Goal: Complete application form: Complete application form

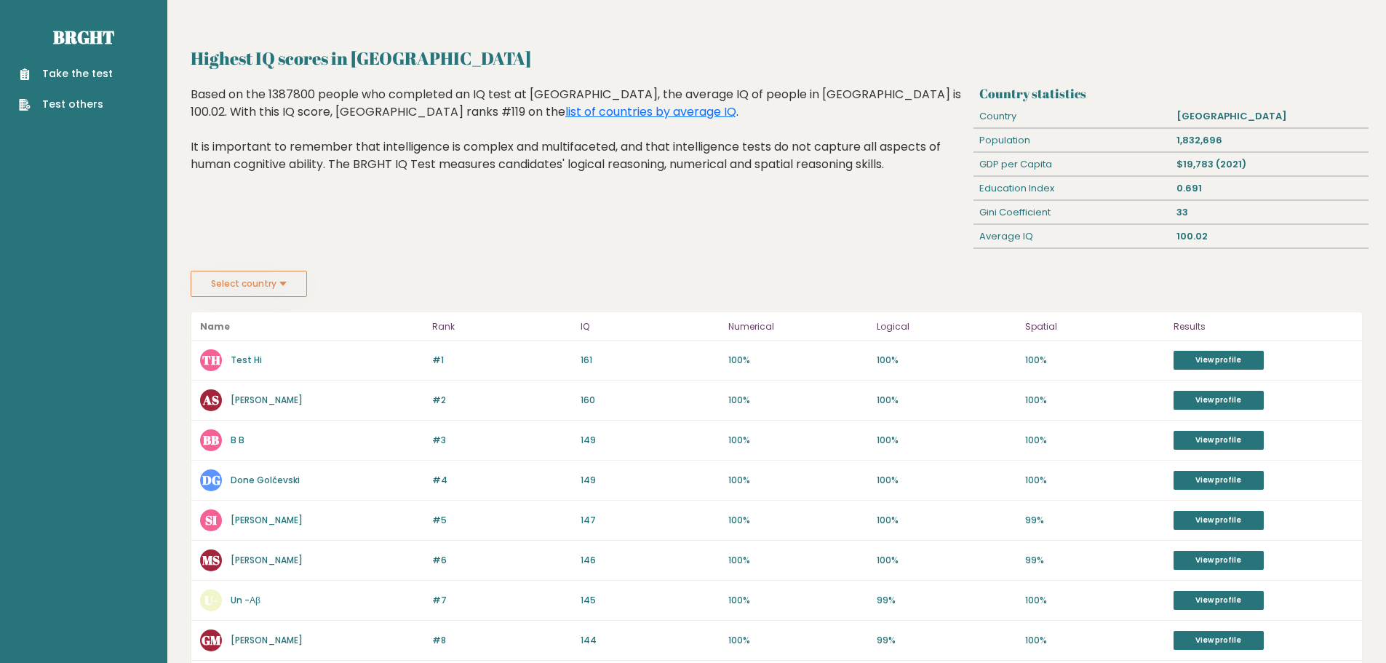
click at [499, 256] on div "Highest IQ scores in North Macedonia Based on the 1387800 people who completed …" at bounding box center [579, 178] width 788 height 185
click at [75, 40] on link "Brght" at bounding box center [83, 36] width 61 height 23
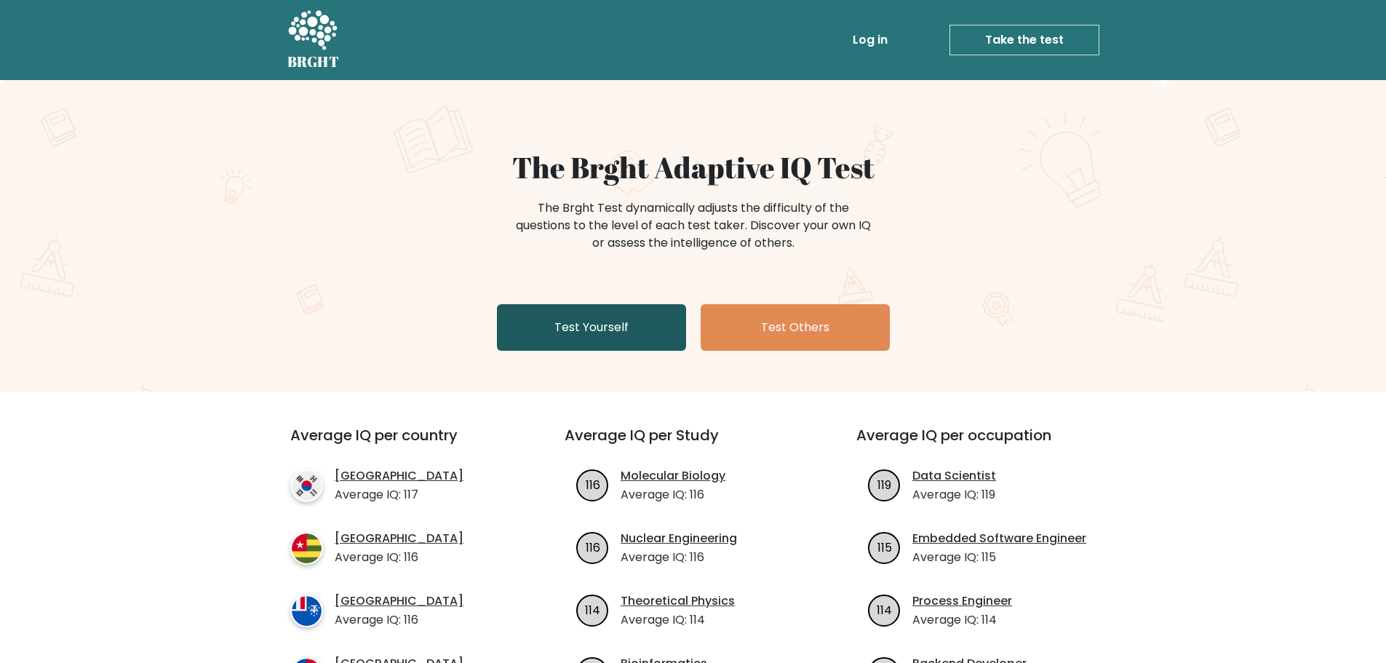
click at [636, 341] on link "Test Yourself" at bounding box center [591, 327] width 189 height 47
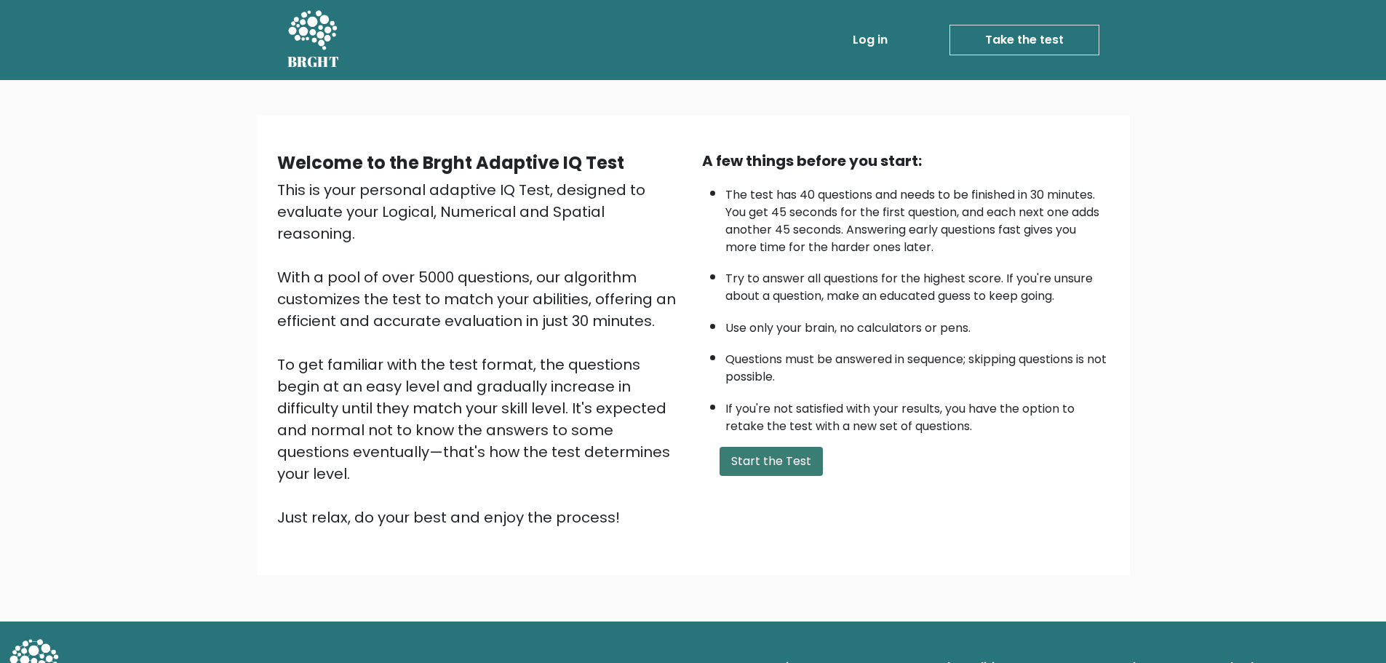
click at [745, 464] on button "Start the Test" at bounding box center [770, 461] width 103 height 29
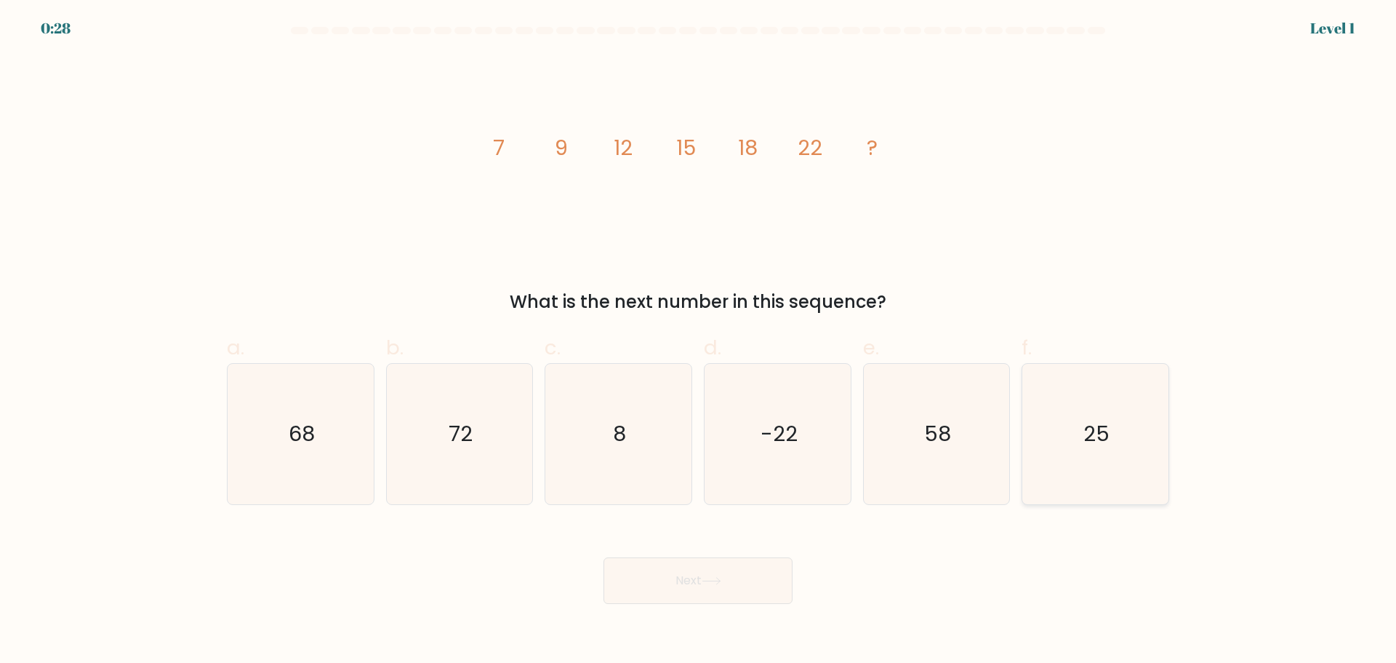
click at [1138, 423] on icon "25" at bounding box center [1095, 434] width 140 height 140
click at [699, 341] on input "f. 25" at bounding box center [698, 336] width 1 height 9
radio input "true"
click at [710, 573] on button "Next" at bounding box center [698, 580] width 189 height 47
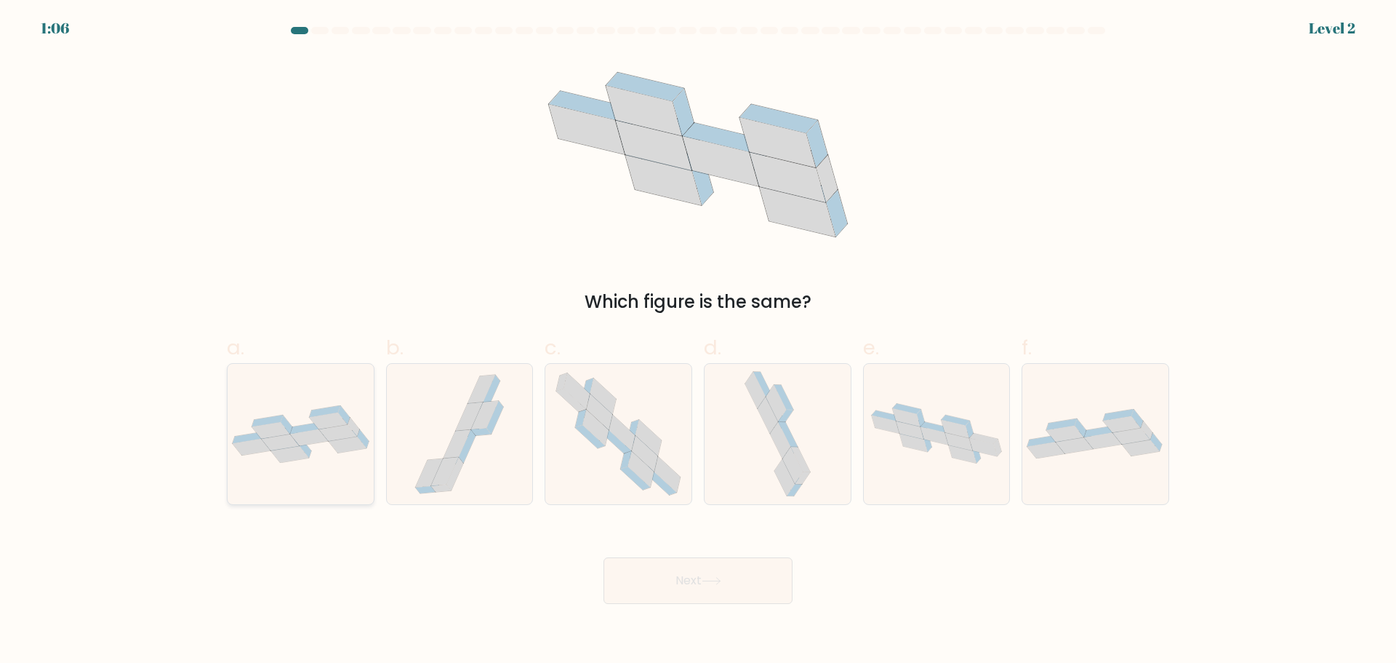
click at [323, 459] on icon at bounding box center [301, 433] width 146 height 57
click at [698, 341] on input "a." at bounding box center [698, 336] width 1 height 9
radio input "true"
click at [716, 596] on button "Next" at bounding box center [698, 580] width 189 height 47
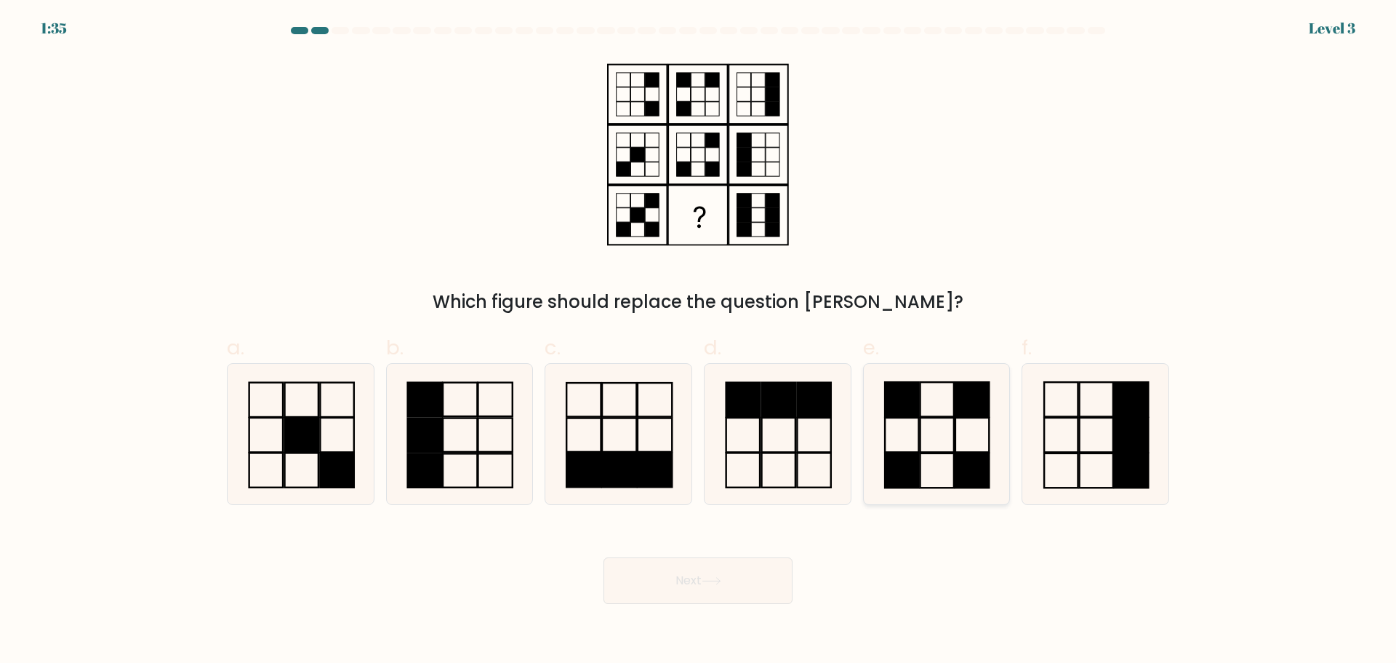
click at [936, 424] on icon at bounding box center [936, 434] width 140 height 140
click at [699, 341] on input "e." at bounding box center [698, 336] width 1 height 9
radio input "true"
click at [621, 226] on rect at bounding box center [624, 230] width 14 height 14
click at [633, 212] on rect at bounding box center [638, 215] width 14 height 14
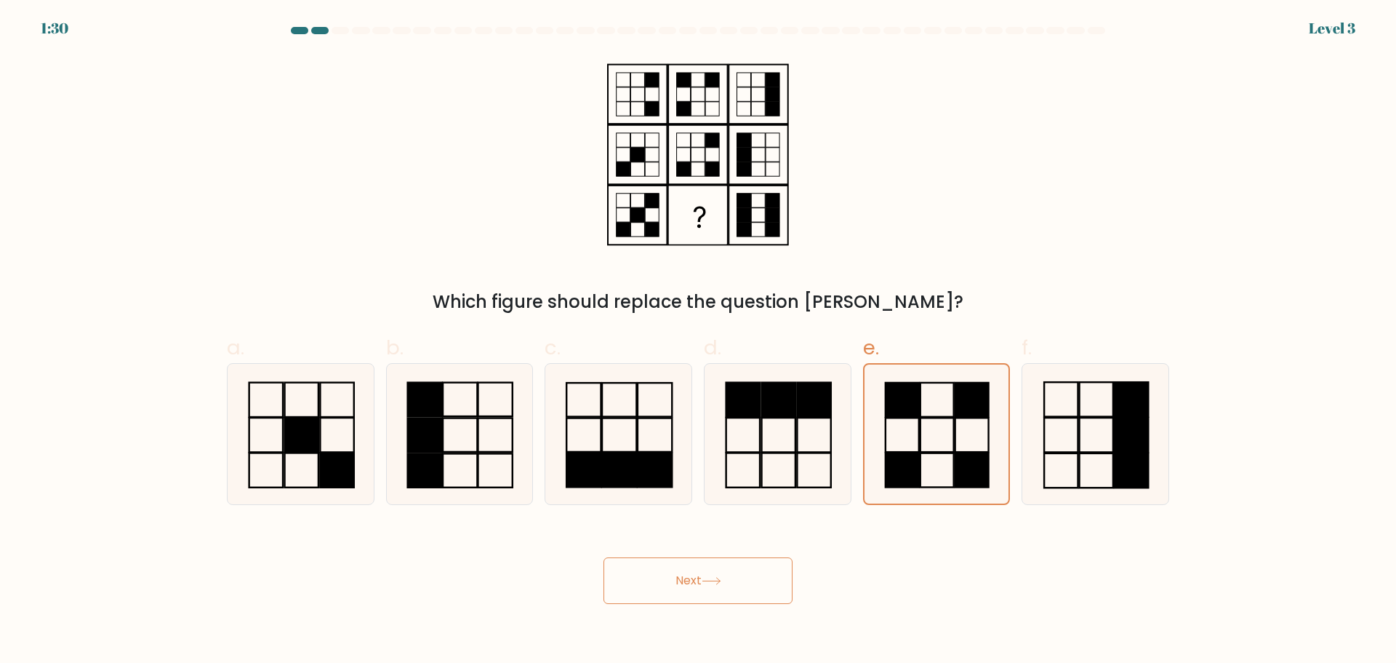
click at [650, 198] on rect at bounding box center [652, 200] width 14 height 14
drag, startPoint x: 653, startPoint y: 225, endPoint x: 656, endPoint y: 205, distance: 20.6
click at [654, 225] on rect at bounding box center [652, 230] width 14 height 14
click at [653, 199] on rect at bounding box center [652, 200] width 14 height 14
click at [652, 236] on rect at bounding box center [652, 230] width 14 height 14
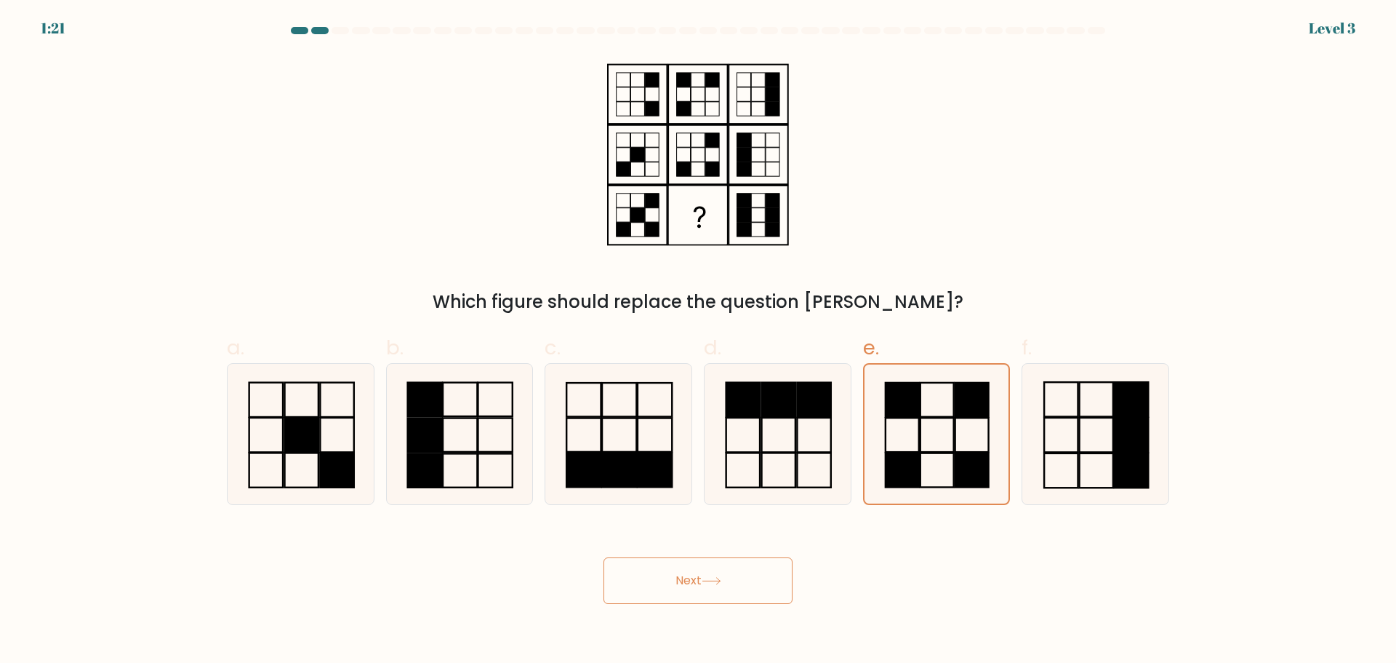
click at [654, 201] on rect at bounding box center [652, 200] width 14 height 14
click at [655, 226] on rect at bounding box center [652, 230] width 14 height 14
click at [650, 76] on rect at bounding box center [652, 80] width 14 height 14
click at [655, 114] on rect at bounding box center [652, 109] width 14 height 14
click at [650, 68] on icon at bounding box center [698, 154] width 182 height 199
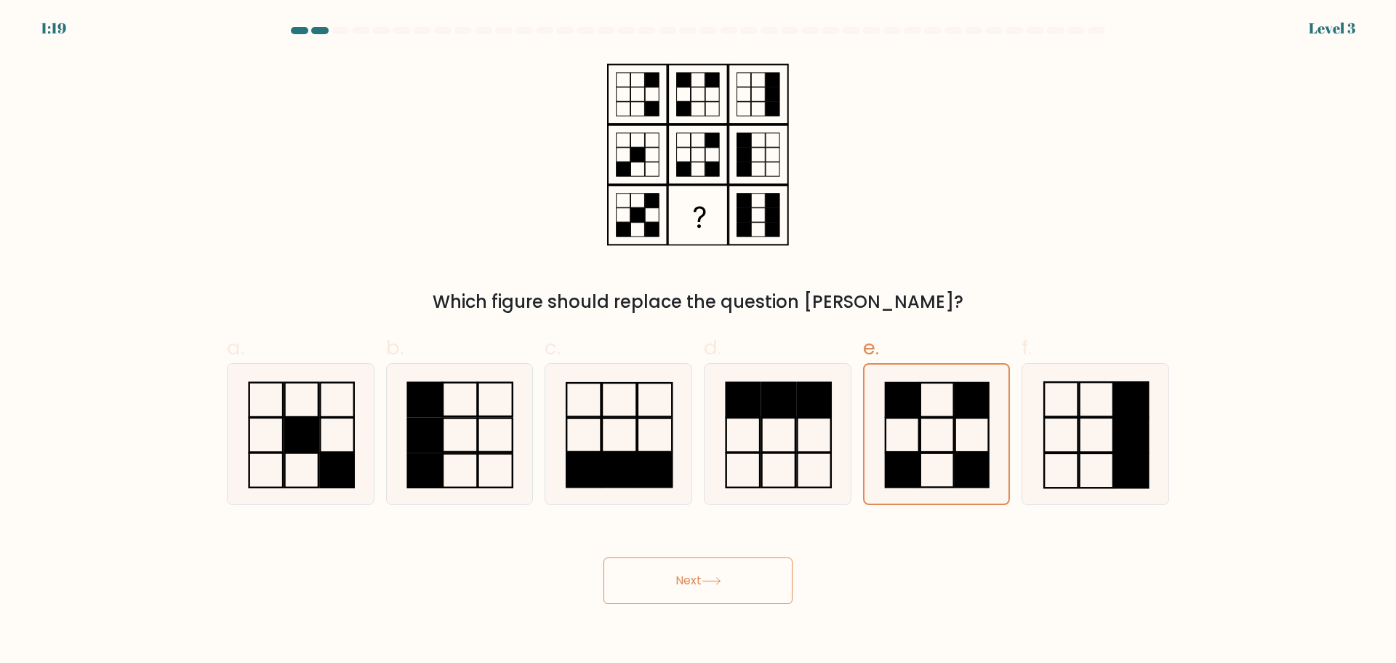
click at [621, 234] on rect at bounding box center [624, 230] width 14 height 14
click at [632, 207] on icon at bounding box center [698, 154] width 182 height 199
click at [620, 169] on rect at bounding box center [624, 169] width 14 height 14
click at [633, 152] on rect at bounding box center [638, 155] width 14 height 14
click at [748, 249] on icon at bounding box center [698, 154] width 182 height 199
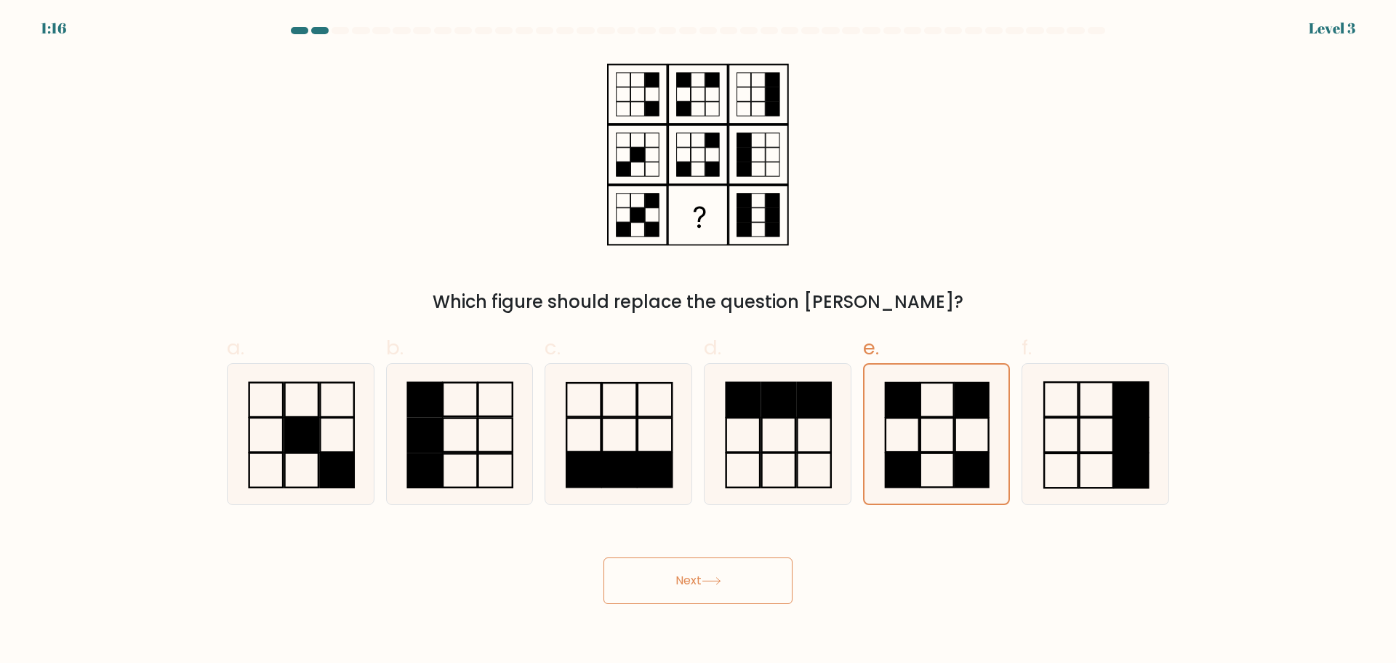
drag, startPoint x: 745, startPoint y: 137, endPoint x: 749, endPoint y: 186, distance: 48.9
click at [748, 188] on icon at bounding box center [698, 154] width 182 height 199
click at [785, 244] on icon at bounding box center [698, 154] width 182 height 199
click at [778, 143] on icon at bounding box center [698, 154] width 182 height 199
click at [741, 566] on button "Next" at bounding box center [698, 580] width 189 height 47
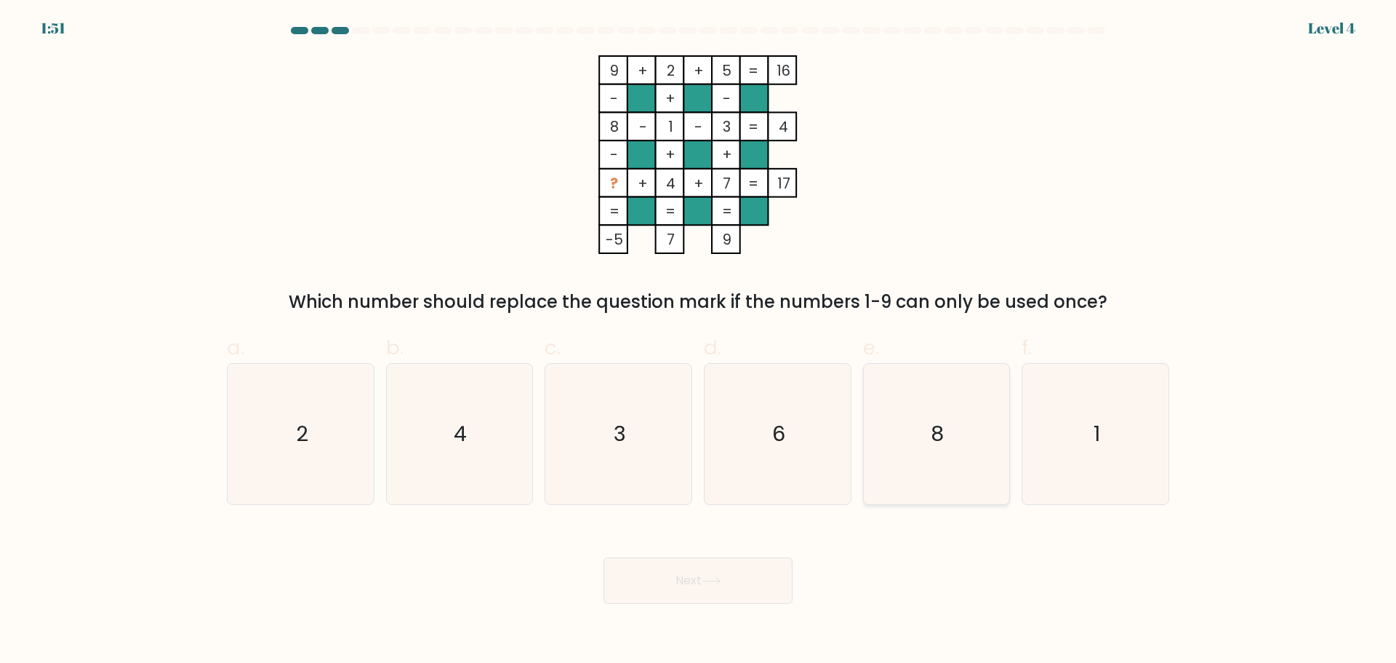
click at [932, 377] on icon "8" at bounding box center [936, 434] width 140 height 140
click at [699, 341] on input "e. 8" at bounding box center [698, 336] width 1 height 9
radio input "true"
click at [722, 573] on button "Next" at bounding box center [698, 580] width 189 height 47
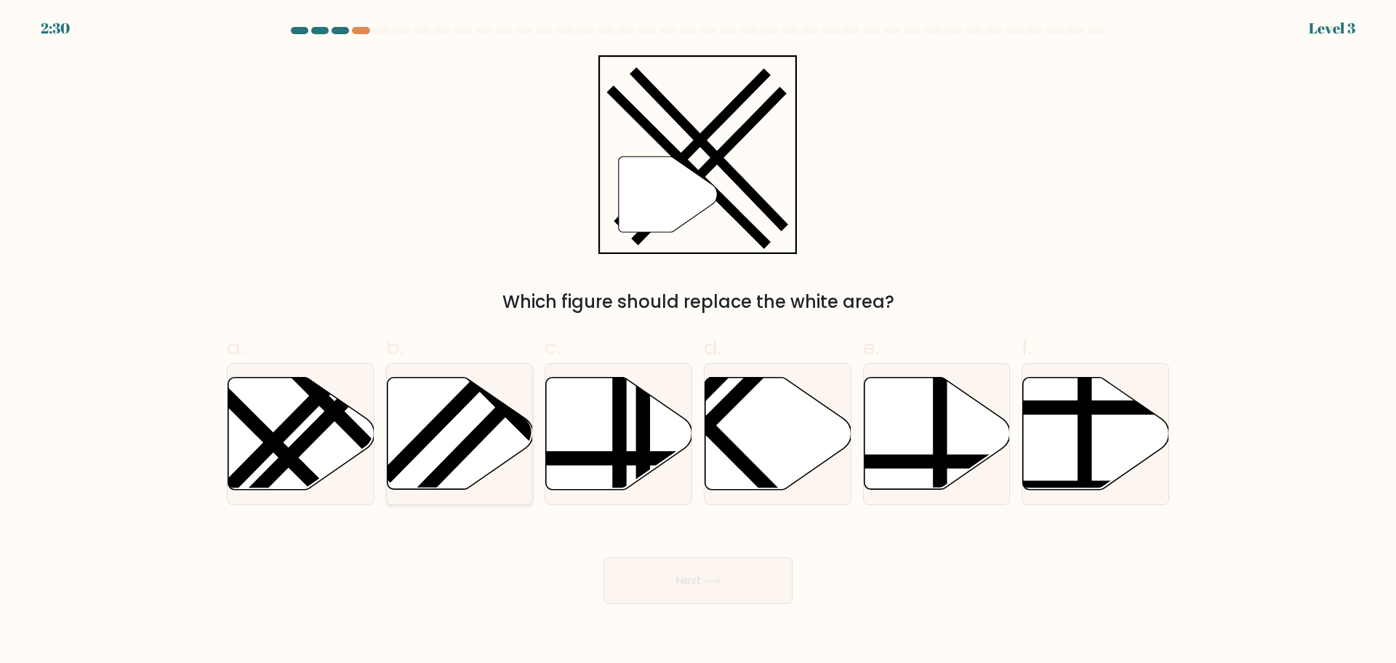
click at [450, 449] on icon at bounding box center [460, 433] width 146 height 112
click at [698, 341] on input "b." at bounding box center [698, 336] width 1 height 9
radio input "true"
click at [669, 585] on button "Next" at bounding box center [698, 580] width 189 height 47
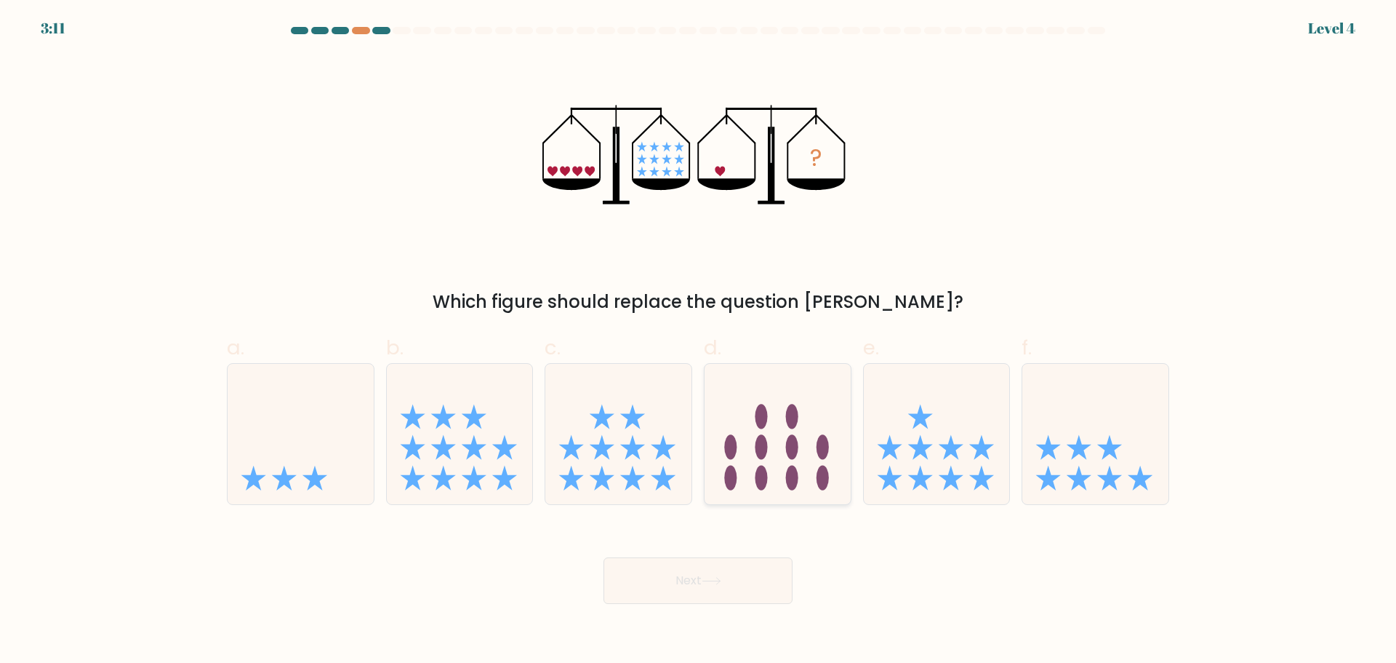
click at [836, 460] on icon at bounding box center [778, 433] width 146 height 121
click at [699, 341] on input "d." at bounding box center [698, 336] width 1 height 9
radio input "true"
click at [754, 586] on button "Next" at bounding box center [698, 580] width 189 height 47
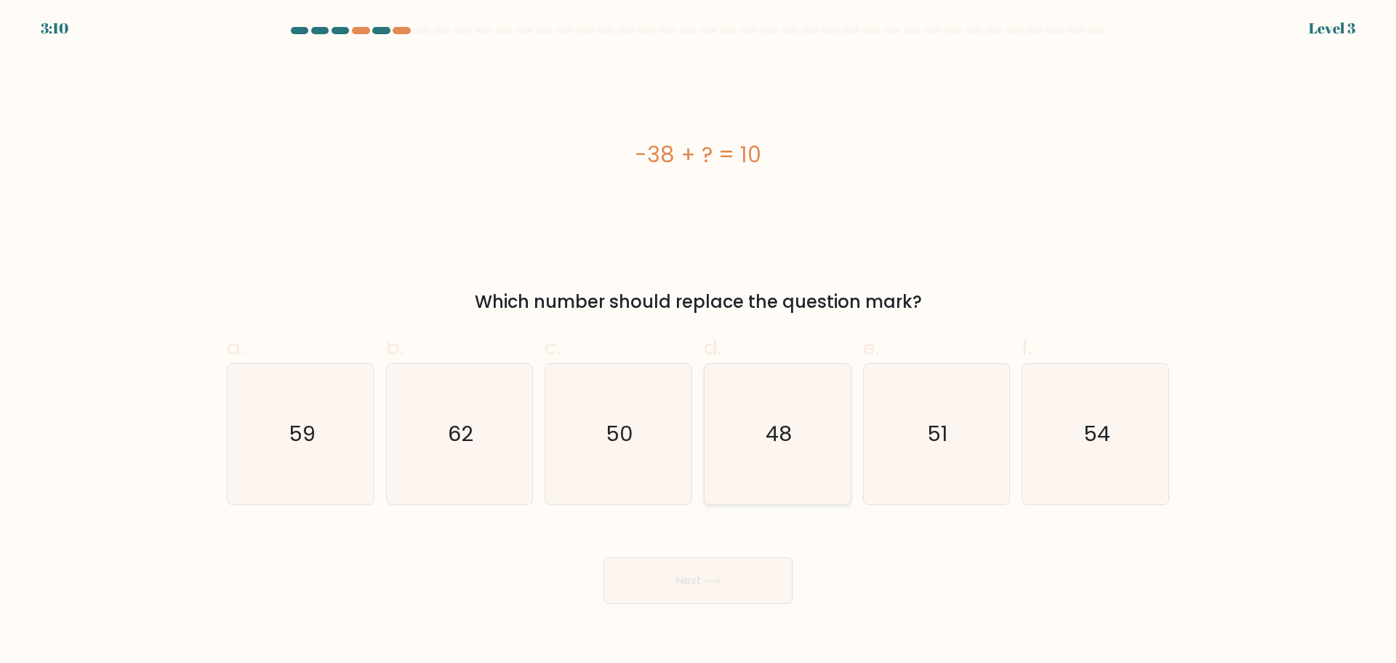
click at [757, 444] on icon "48" at bounding box center [778, 434] width 140 height 140
click at [699, 341] on input "d. 48" at bounding box center [698, 336] width 1 height 9
radio input "true"
click at [719, 553] on div "Next" at bounding box center [698, 562] width 960 height 81
click at [726, 576] on button "Next" at bounding box center [698, 580] width 189 height 47
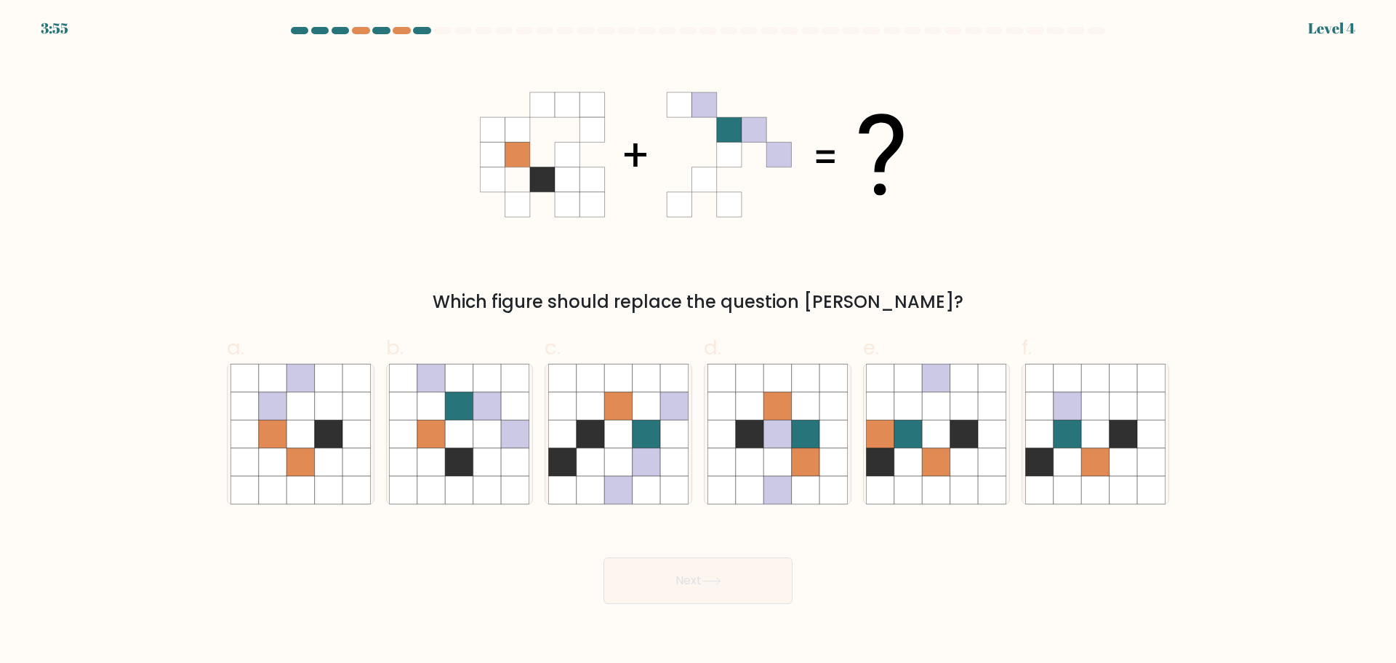
click at [762, 457] on icon at bounding box center [750, 461] width 28 height 28
click at [699, 341] on input "d." at bounding box center [698, 336] width 1 height 9
radio input "true"
click at [741, 591] on button "Next" at bounding box center [698, 580] width 189 height 47
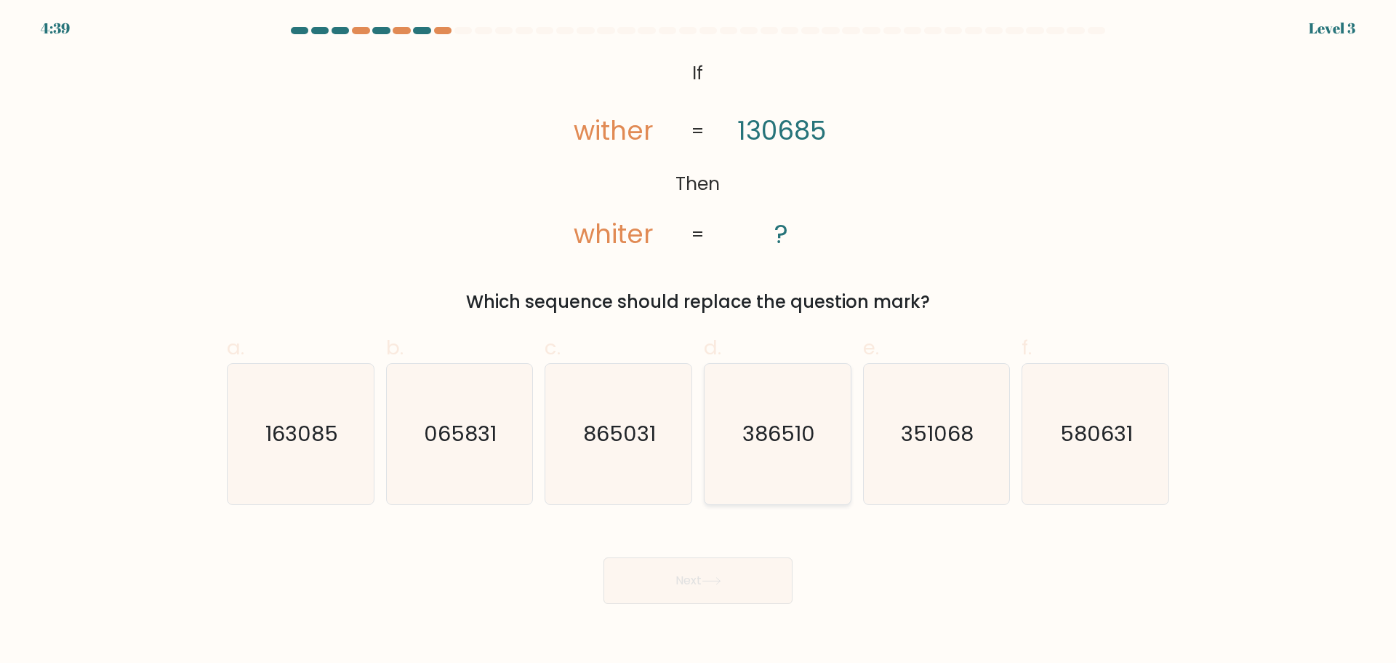
click at [776, 470] on icon "386510" at bounding box center [778, 434] width 140 height 140
click at [699, 341] on input "d. 386510" at bounding box center [698, 336] width 1 height 9
radio input "true"
click at [748, 578] on button "Next" at bounding box center [698, 580] width 189 height 47
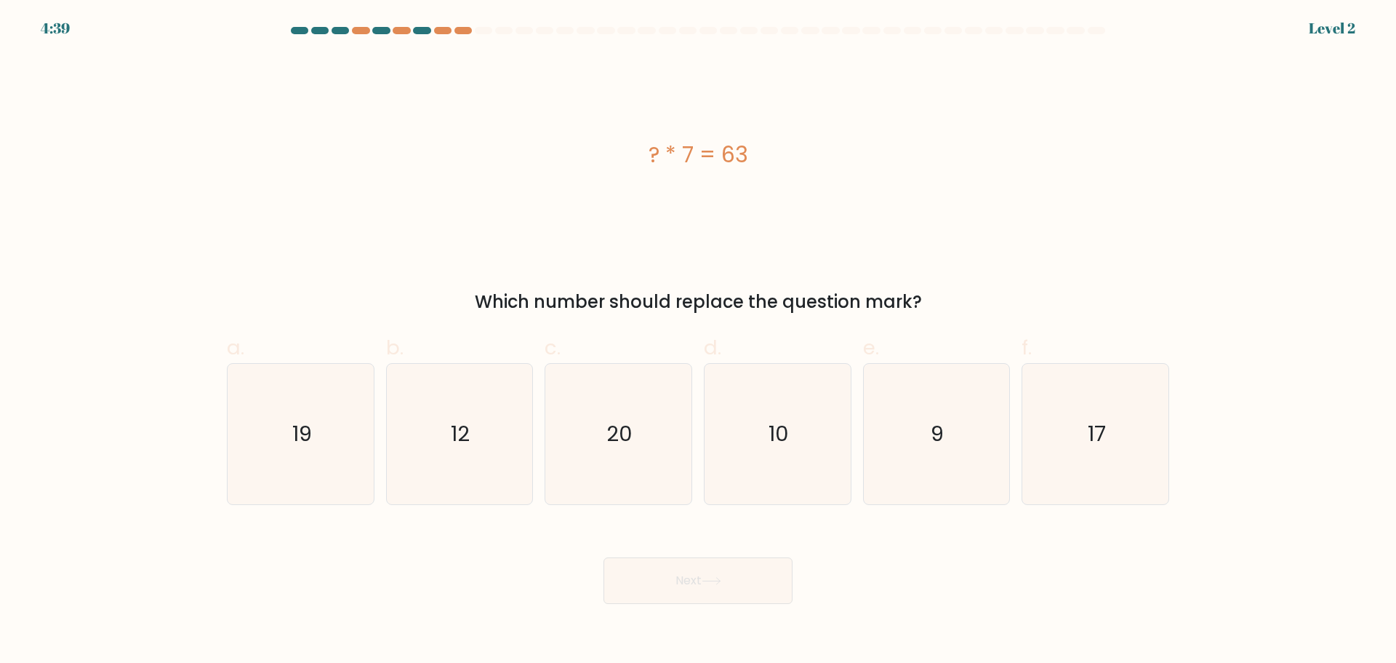
drag, startPoint x: 764, startPoint y: 493, endPoint x: 764, endPoint y: 583, distance: 90.2
click at [780, 447] on text "10" at bounding box center [779, 433] width 20 height 29
click at [699, 341] on input "d. 10" at bounding box center [698, 336] width 1 height 9
radio input "true"
click at [762, 594] on button "Next" at bounding box center [698, 580] width 189 height 47
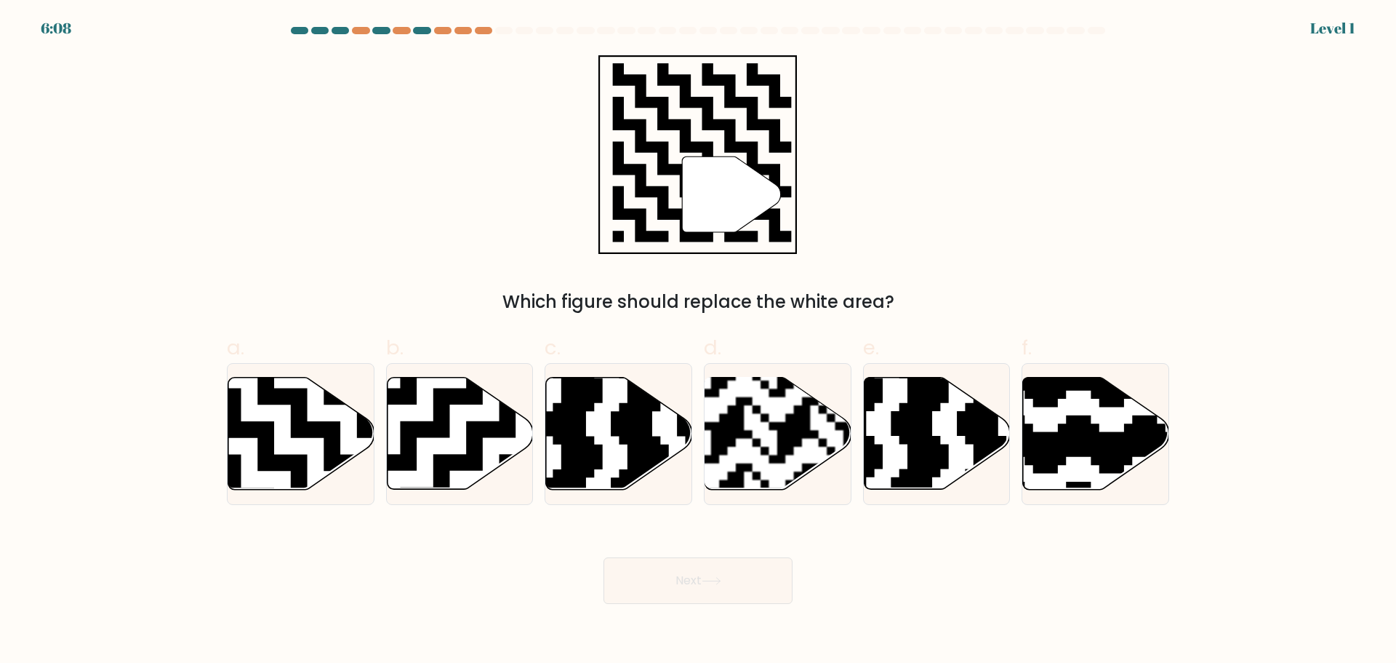
click at [784, 458] on rect at bounding box center [727, 496] width 265 height 265
click at [699, 341] on input "d." at bounding box center [698, 336] width 1 height 9
radio input "true"
drag, startPoint x: 764, startPoint y: 599, endPoint x: 774, endPoint y: 543, distance: 56.8
click at [763, 591] on button "Next" at bounding box center [698, 580] width 189 height 47
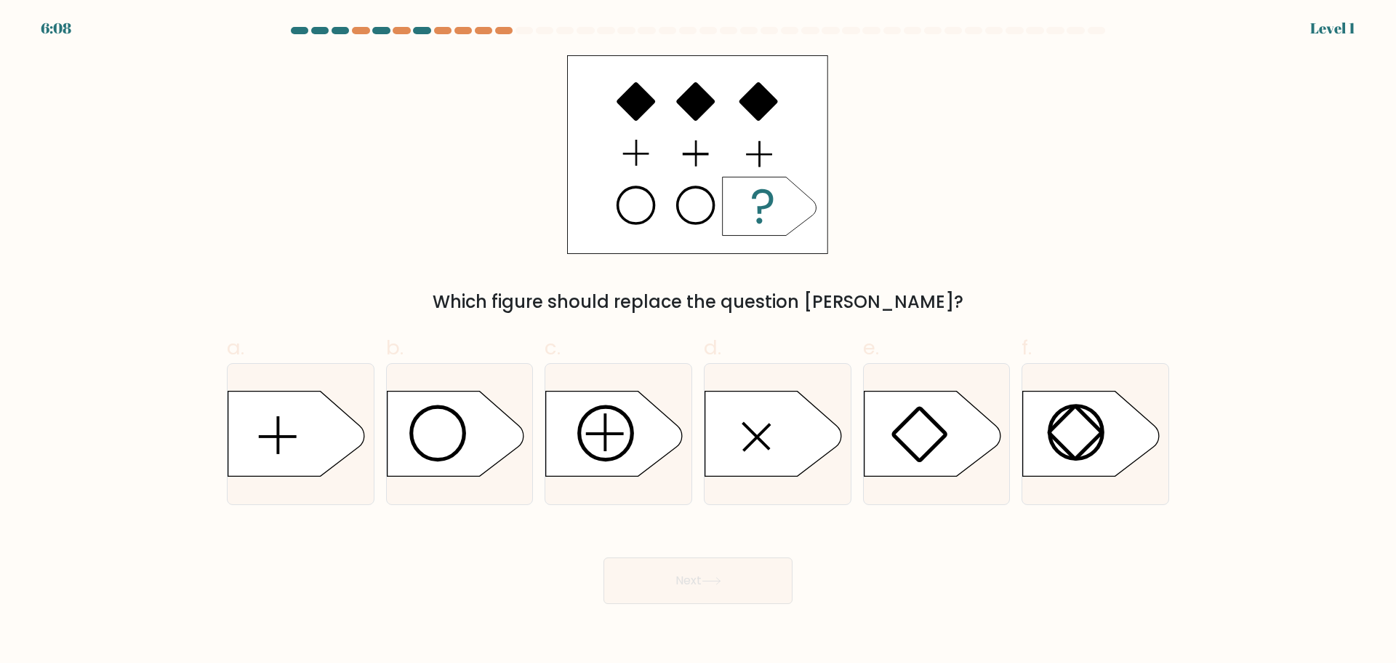
click at [783, 472] on icon at bounding box center [773, 433] width 137 height 85
click at [699, 341] on input "d." at bounding box center [698, 336] width 1 height 9
radio input "true"
click at [757, 597] on button "Next" at bounding box center [698, 580] width 189 height 47
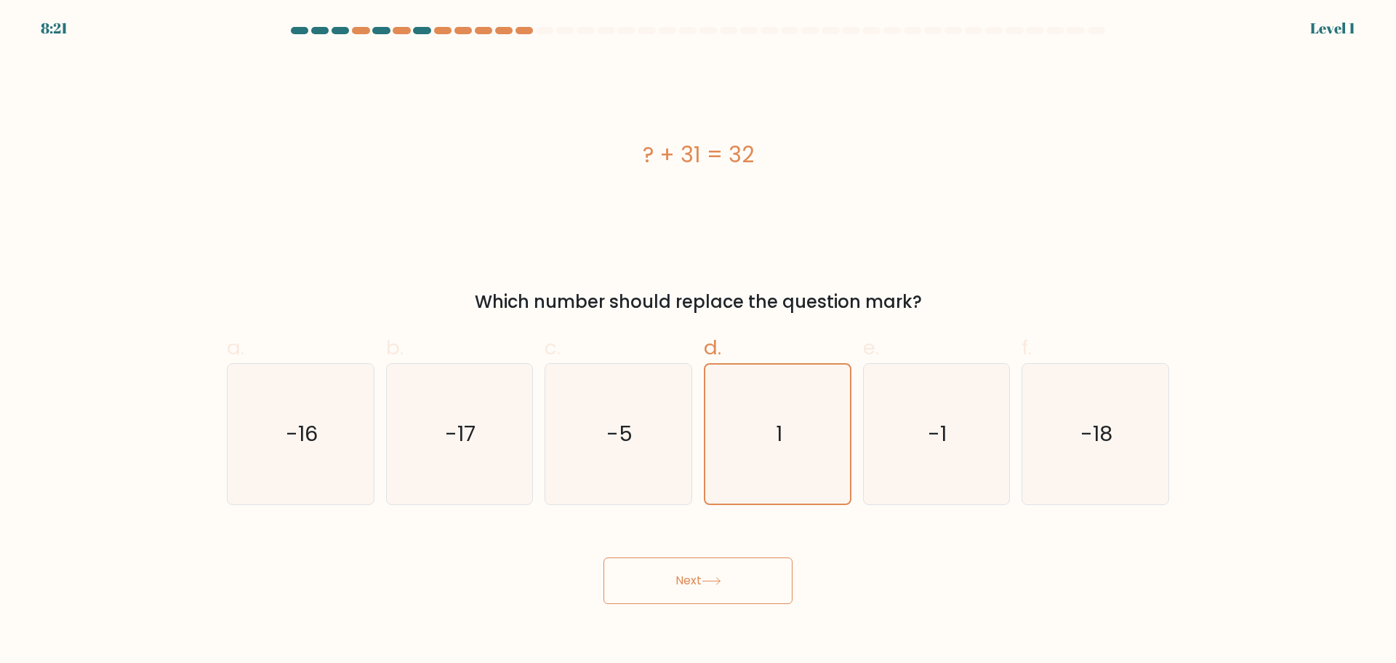
drag, startPoint x: 758, startPoint y: 594, endPoint x: 768, endPoint y: 560, distance: 35.7
click at [758, 593] on button "Next" at bounding box center [698, 580] width 189 height 47
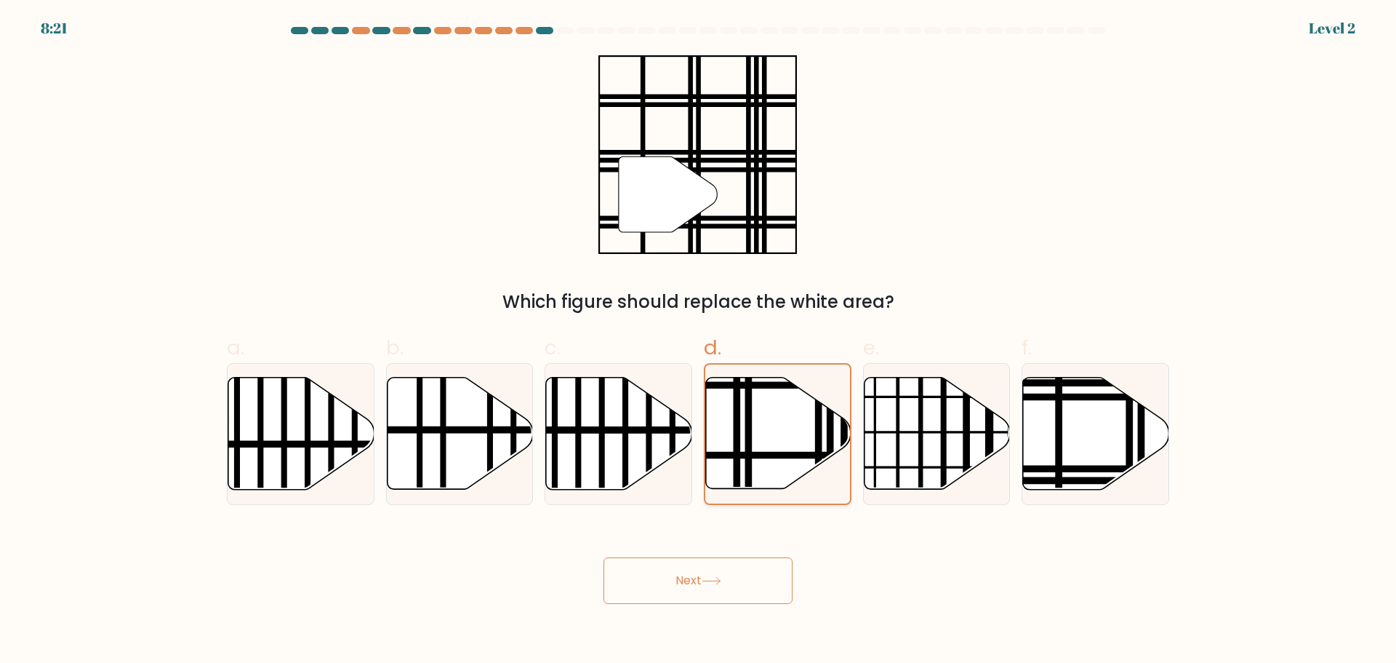
drag, startPoint x: 756, startPoint y: 590, endPoint x: 773, endPoint y: 488, distance: 103.2
click at [756, 584] on button "Next" at bounding box center [698, 580] width 189 height 47
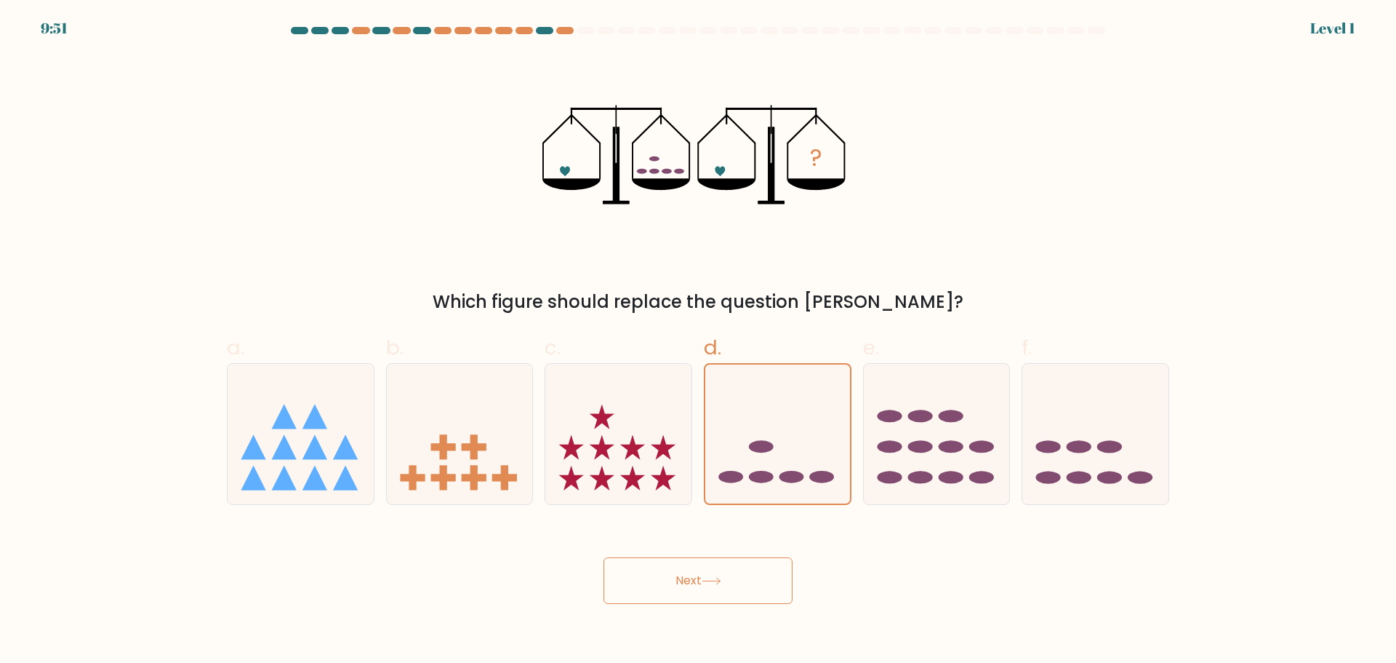
click at [751, 599] on button "Next" at bounding box center [698, 580] width 189 height 47
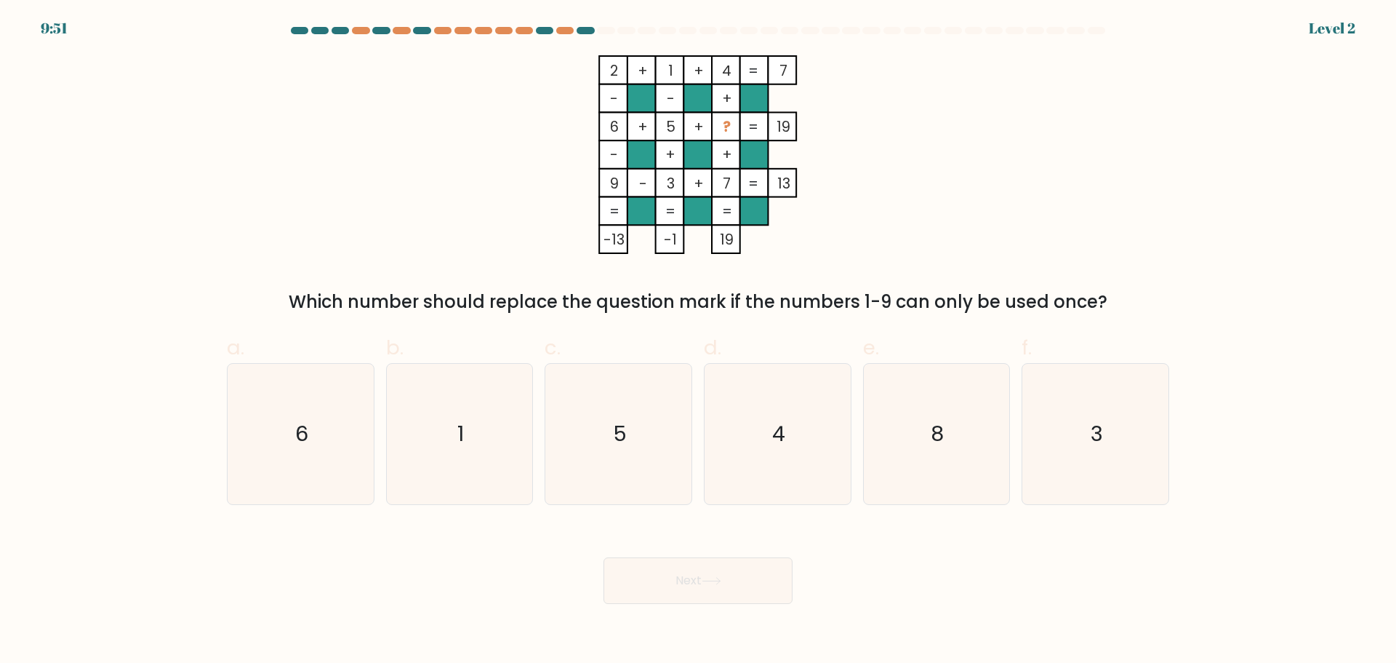
click at [763, 463] on icon "4" at bounding box center [778, 434] width 140 height 140
click at [699, 341] on input "d. 4" at bounding box center [698, 336] width 1 height 9
radio input "true"
drag, startPoint x: 757, startPoint y: 580, endPoint x: 771, endPoint y: 482, distance: 99.2
click at [758, 580] on button "Next" at bounding box center [698, 580] width 189 height 47
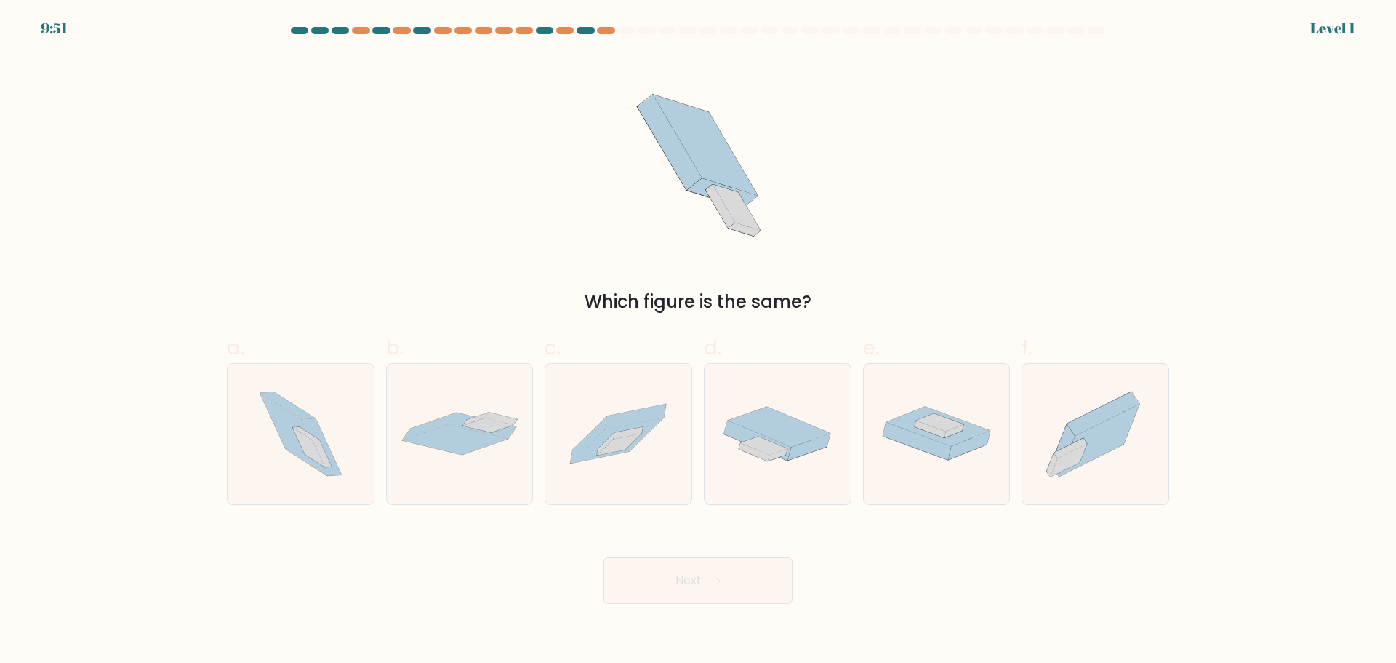
click at [775, 449] on icon at bounding box center [764, 445] width 47 height 18
click at [699, 341] on input "d." at bounding box center [698, 336] width 1 height 9
radio input "true"
click at [761, 593] on button "Next" at bounding box center [698, 580] width 189 height 47
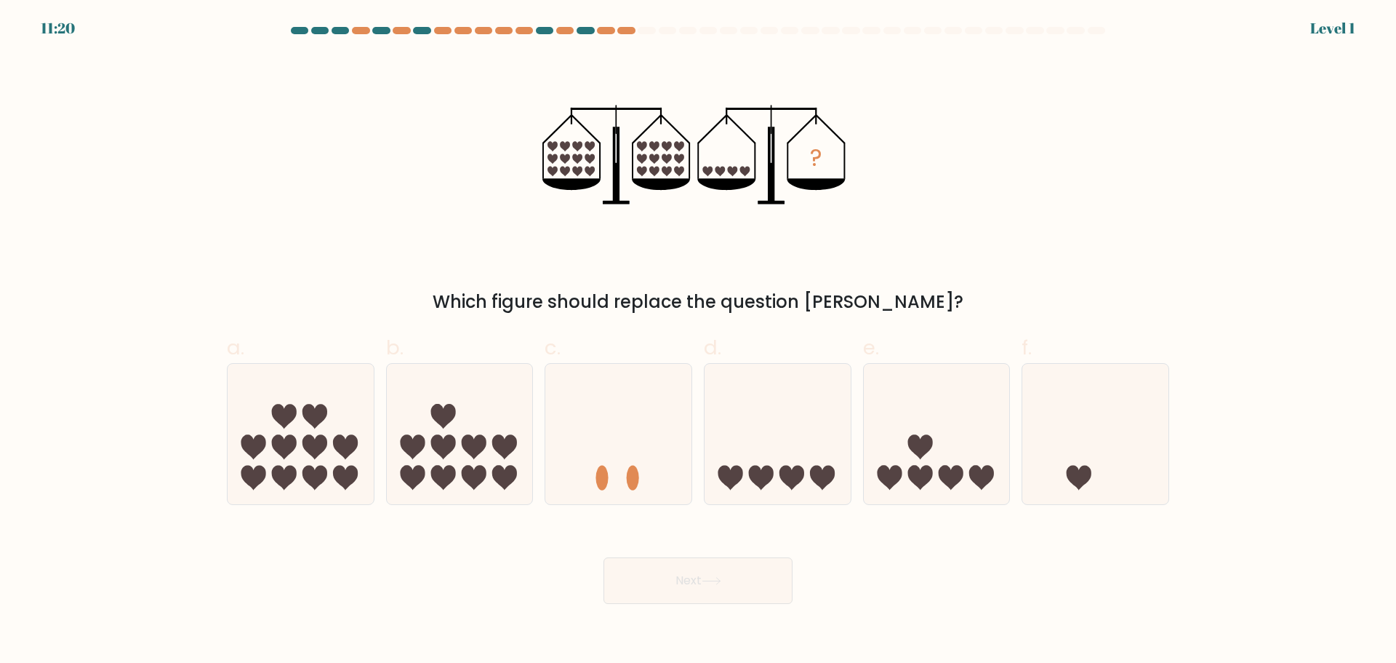
click at [764, 460] on icon at bounding box center [778, 433] width 146 height 121
click at [699, 341] on input "d." at bounding box center [698, 336] width 1 height 9
radio input "true"
click at [752, 583] on button "Next" at bounding box center [698, 580] width 189 height 47
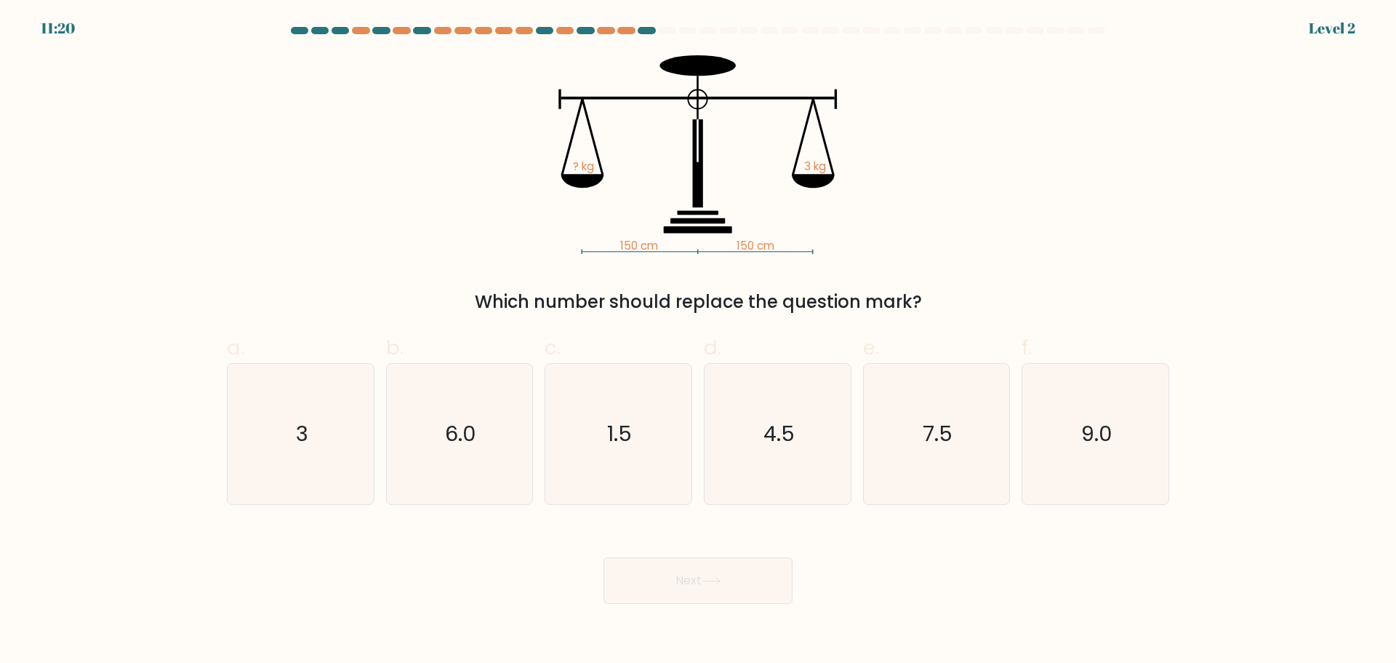
click at [873, 455] on icon "7.5" at bounding box center [936, 434] width 140 height 140
click at [699, 341] on input "e. 7.5" at bounding box center [698, 336] width 1 height 9
radio input "true"
click at [745, 590] on button "Next" at bounding box center [698, 580] width 189 height 47
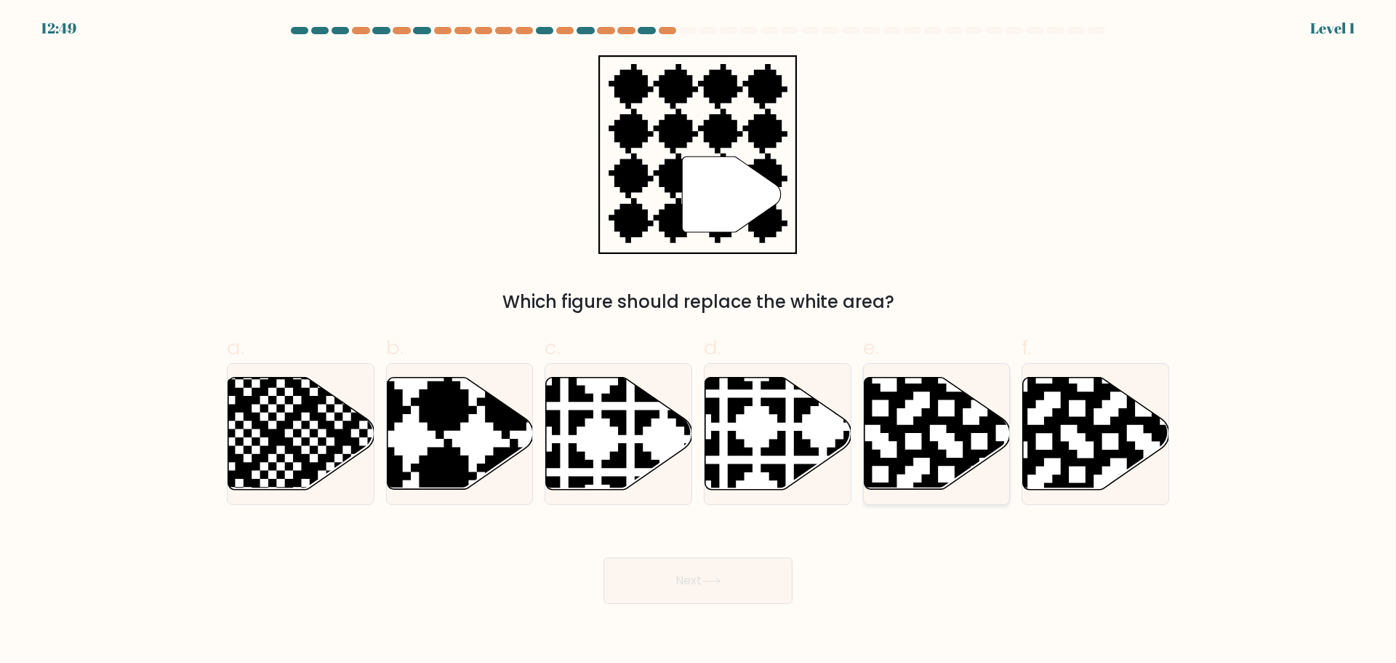
click at [948, 437] on icon at bounding box center [937, 433] width 146 height 112
click at [699, 341] on input "e." at bounding box center [698, 336] width 1 height 9
radio input "true"
click at [716, 588] on button "Next" at bounding box center [698, 580] width 189 height 47
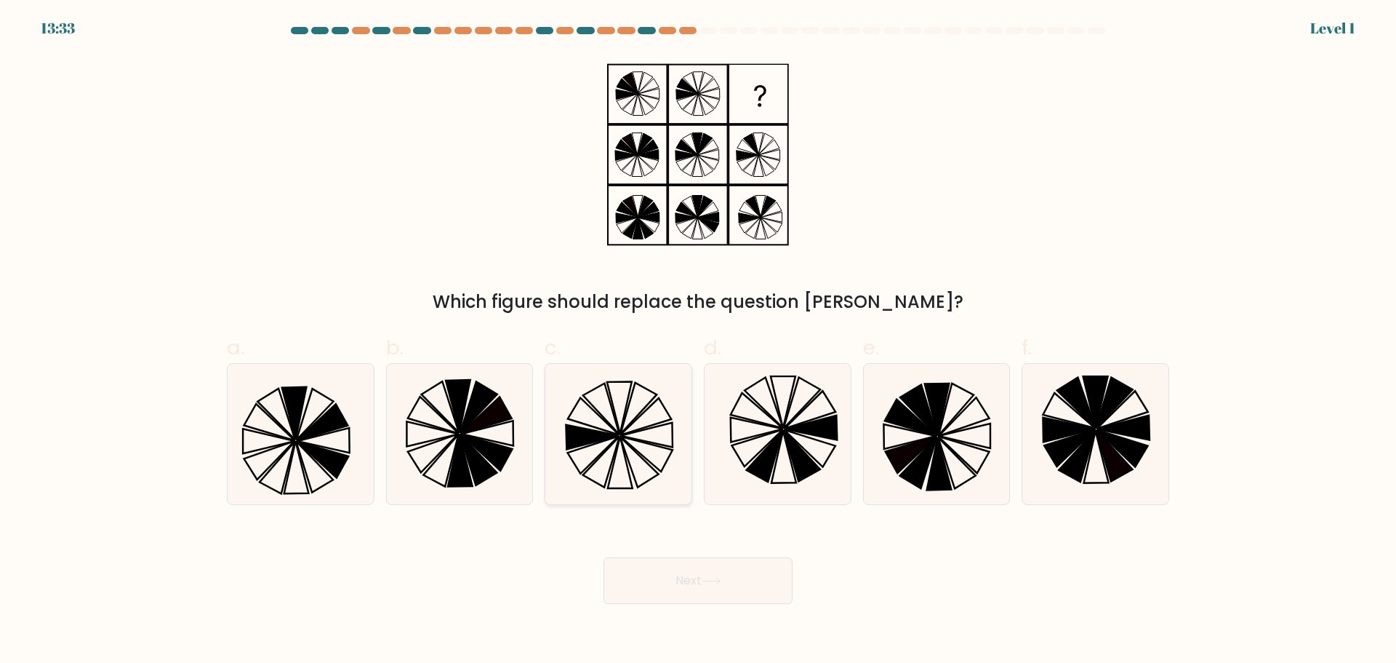
click at [552, 426] on icon at bounding box center [618, 434] width 140 height 140
click at [698, 341] on input "c." at bounding box center [698, 336] width 1 height 9
radio input "true"
click at [658, 575] on button "Next" at bounding box center [698, 580] width 189 height 47
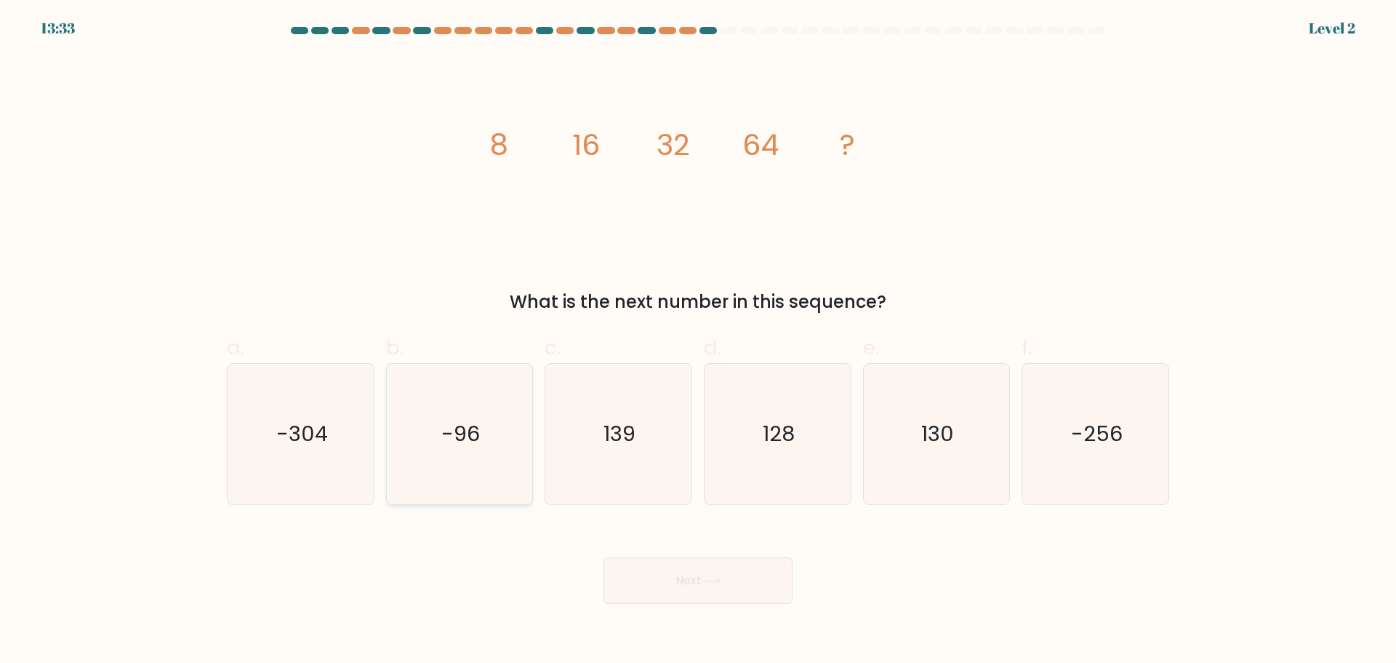
click at [454, 438] on text "-96" at bounding box center [460, 433] width 39 height 29
click at [698, 341] on input "b. -96" at bounding box center [698, 336] width 1 height 9
radio input "true"
click at [658, 580] on button "Next" at bounding box center [698, 580] width 189 height 47
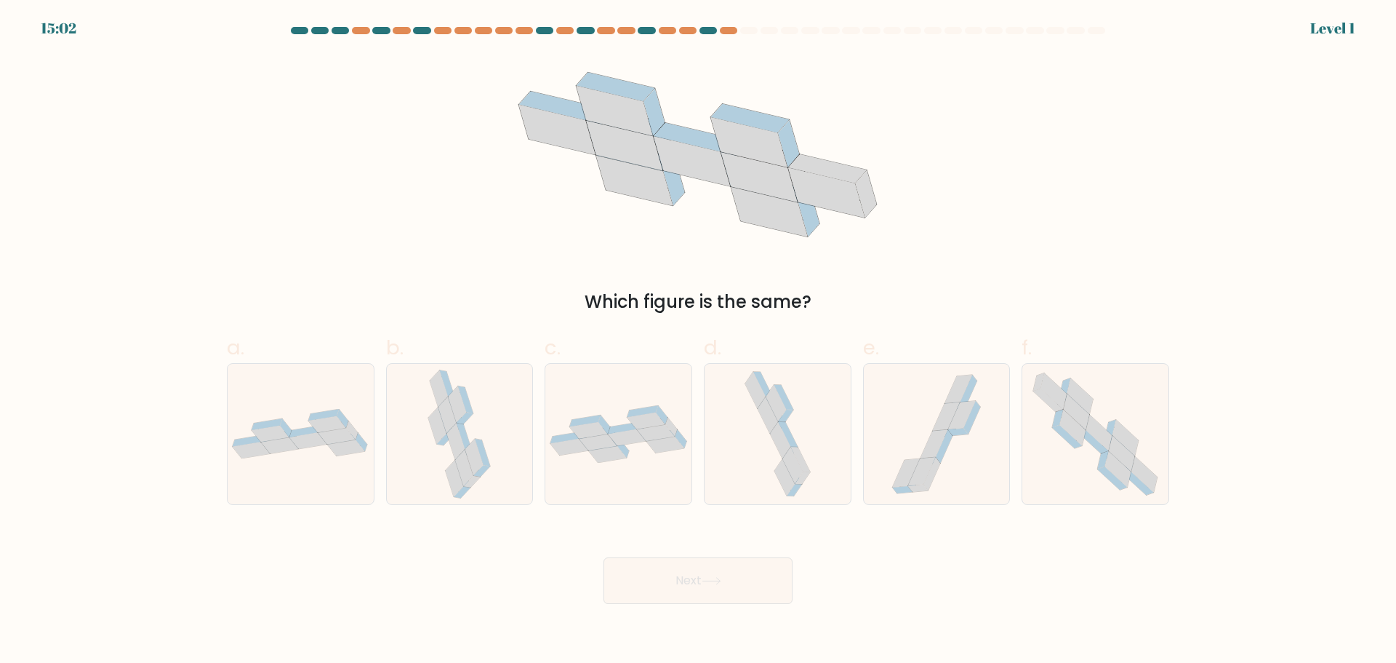
click at [359, 444] on icon at bounding box center [348, 447] width 38 height 17
click at [698, 341] on input "a." at bounding box center [698, 336] width 1 height 9
radio input "true"
click at [684, 624] on body "15:02 Level 1" at bounding box center [698, 331] width 1396 height 663
click at [687, 588] on button "Next" at bounding box center [698, 580] width 189 height 47
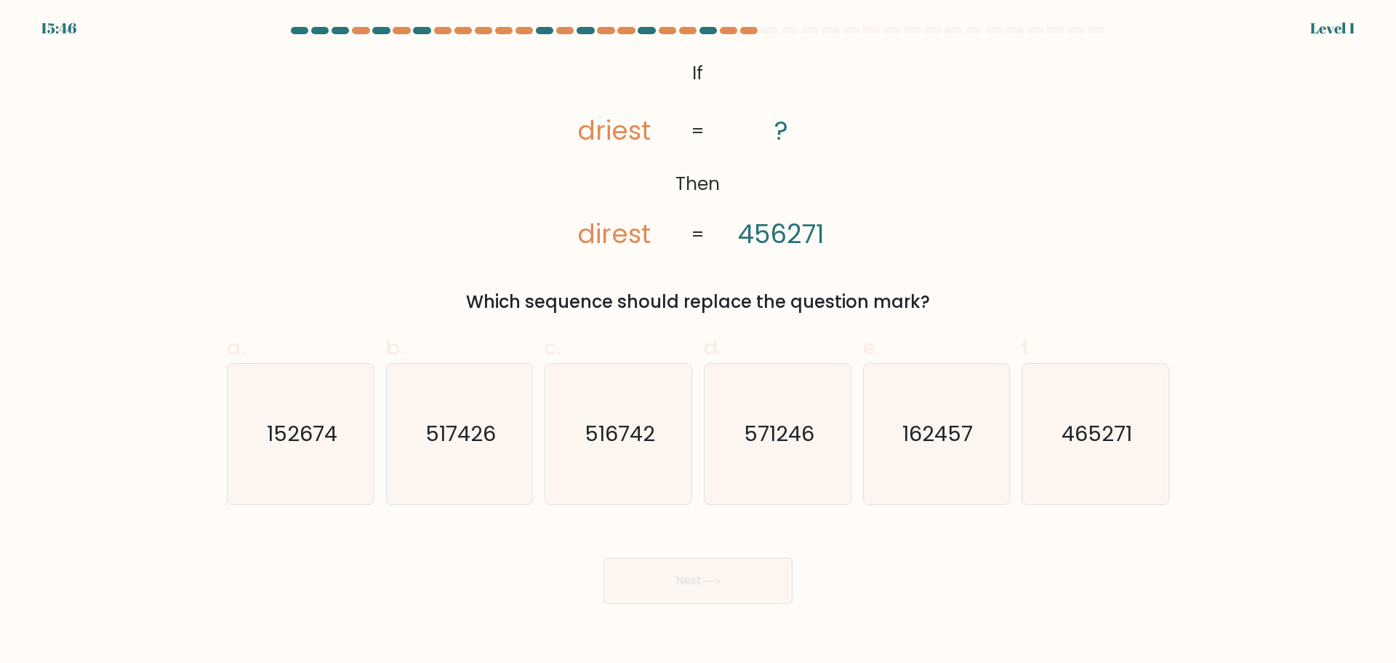
click at [714, 582] on icon at bounding box center [712, 581] width 20 height 8
click at [655, 449] on icon "516742" at bounding box center [618, 434] width 140 height 140
click at [698, 341] on input "c. 516742" at bounding box center [698, 336] width 1 height 9
radio input "true"
click at [686, 578] on button "Next" at bounding box center [698, 580] width 189 height 47
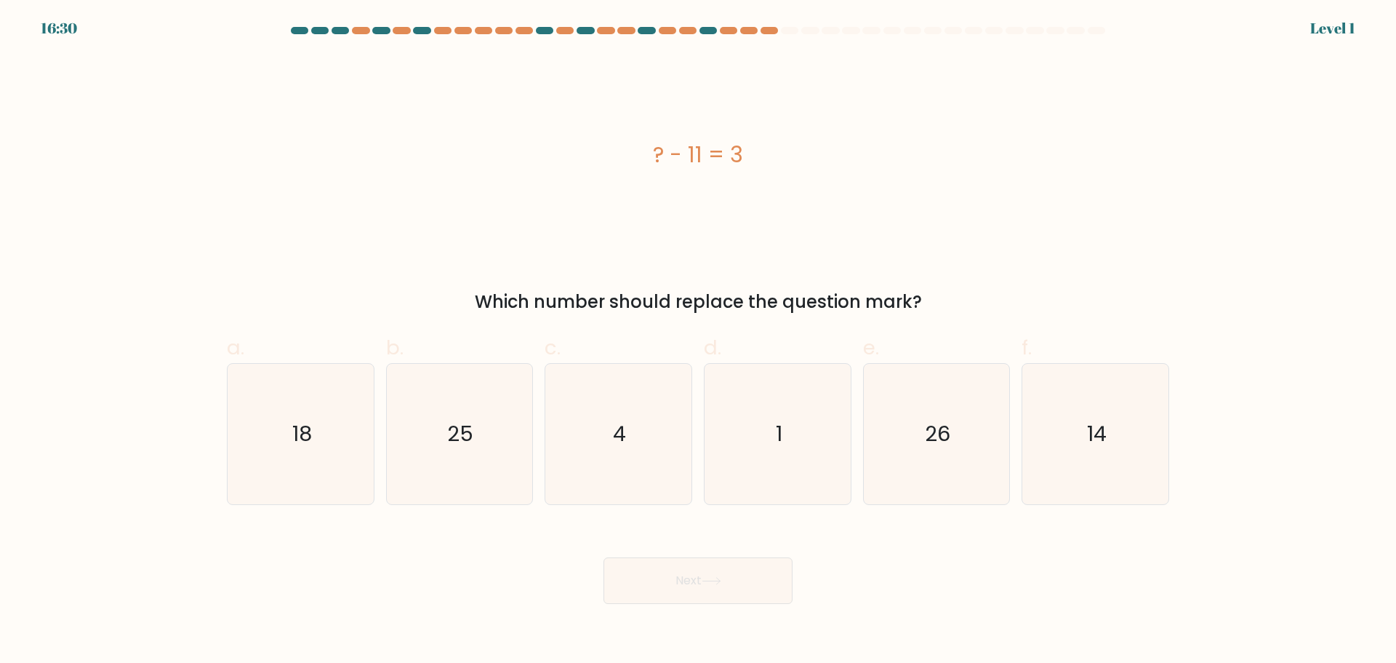
click at [771, 407] on icon "1" at bounding box center [778, 434] width 140 height 140
click at [699, 341] on input "d. 1" at bounding box center [698, 336] width 1 height 9
radio input "true"
click at [721, 579] on icon at bounding box center [712, 581] width 20 height 8
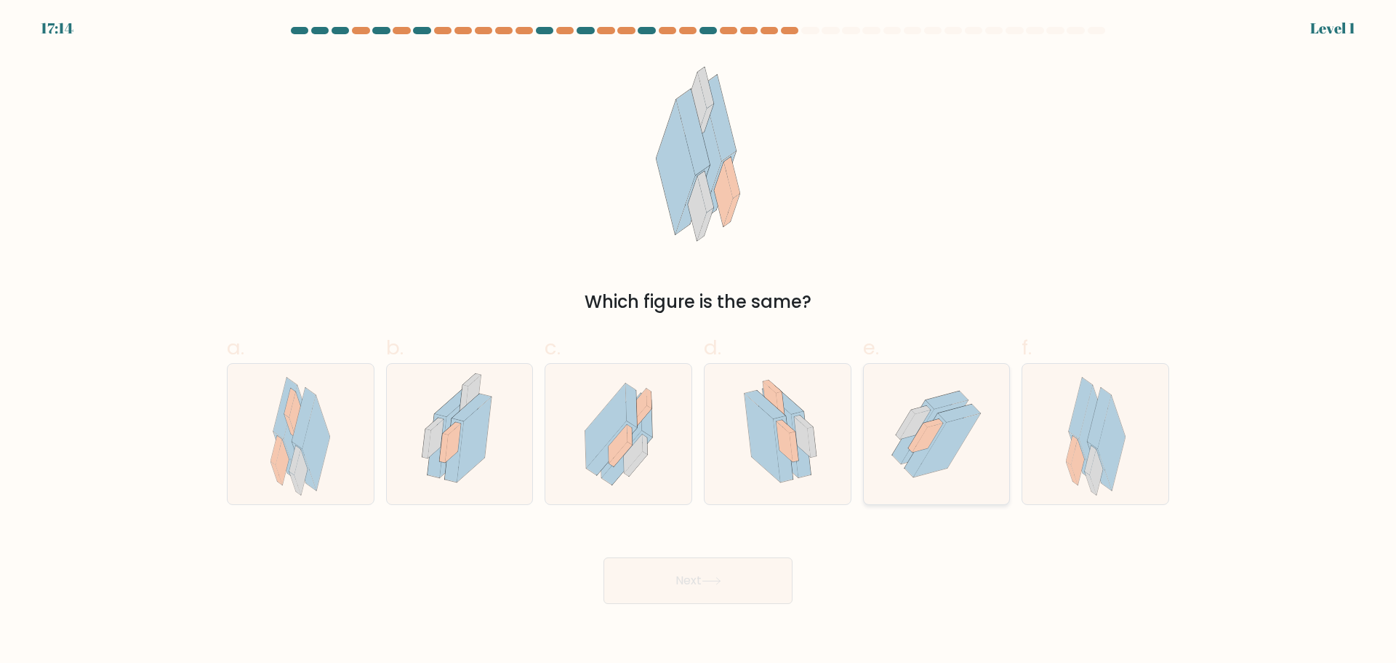
click at [891, 468] on icon at bounding box center [936, 434] width 125 height 140
click at [699, 341] on input "e." at bounding box center [698, 336] width 1 height 9
radio input "true"
click at [759, 566] on button "Next" at bounding box center [698, 580] width 189 height 47
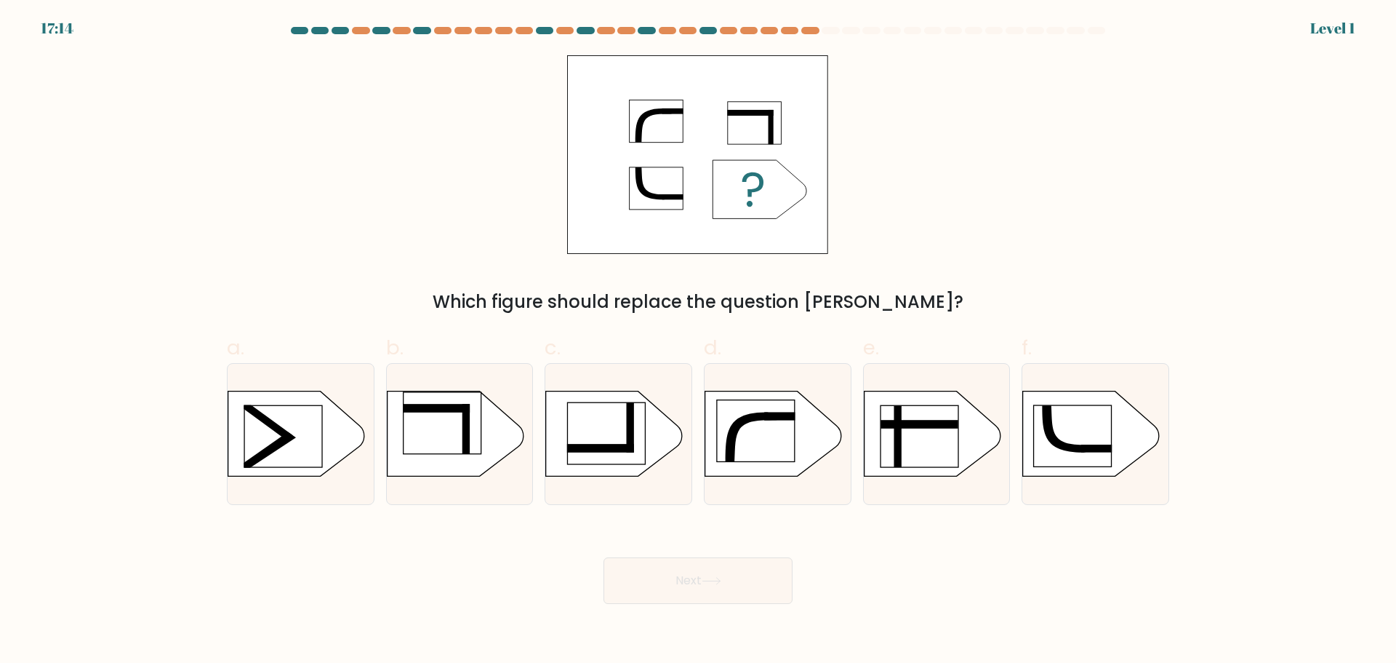
click at [1041, 442] on rect at bounding box center [1073, 436] width 78 height 62
click at [699, 341] on input "f." at bounding box center [698, 336] width 1 height 9
radio input "true"
click at [771, 575] on button "Next" at bounding box center [698, 580] width 189 height 47
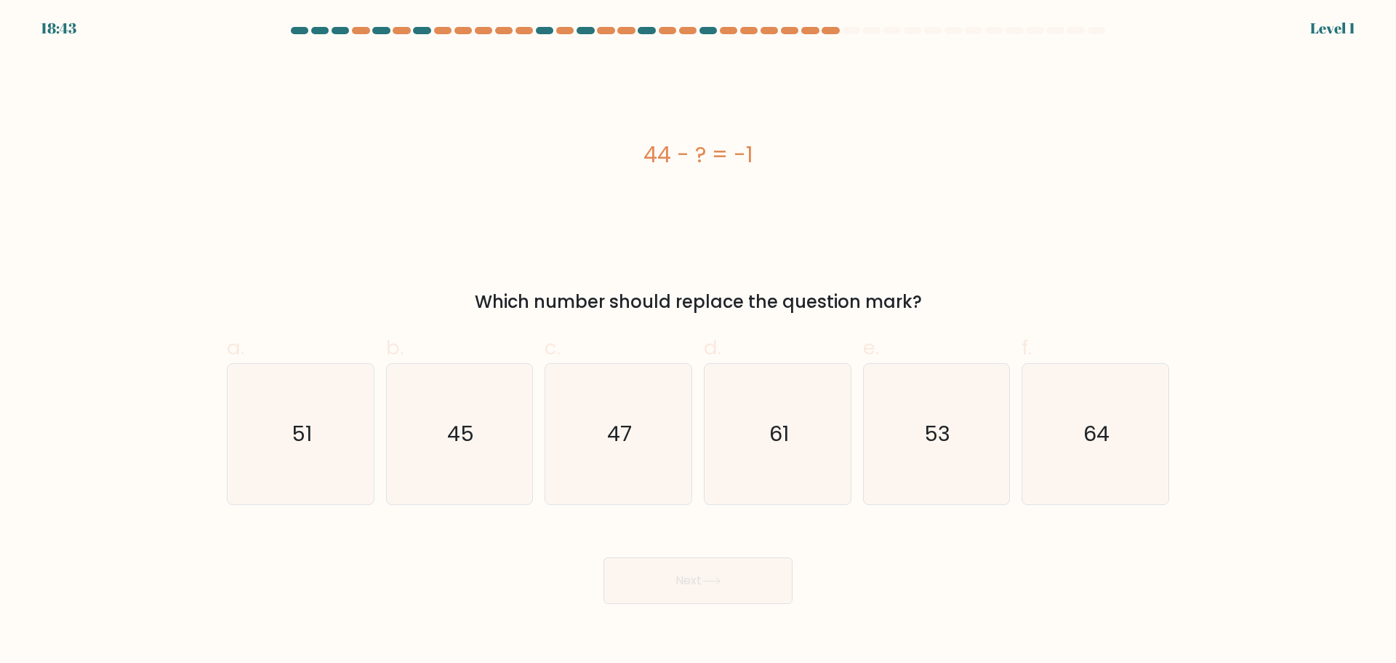
click at [702, 575] on button "Next" at bounding box center [698, 580] width 189 height 47
drag, startPoint x: 651, startPoint y: 446, endPoint x: 697, endPoint y: 575, distance: 136.9
click at [651, 447] on icon "47" at bounding box center [618, 434] width 140 height 140
click at [698, 341] on input "c. 47" at bounding box center [698, 336] width 1 height 9
radio input "true"
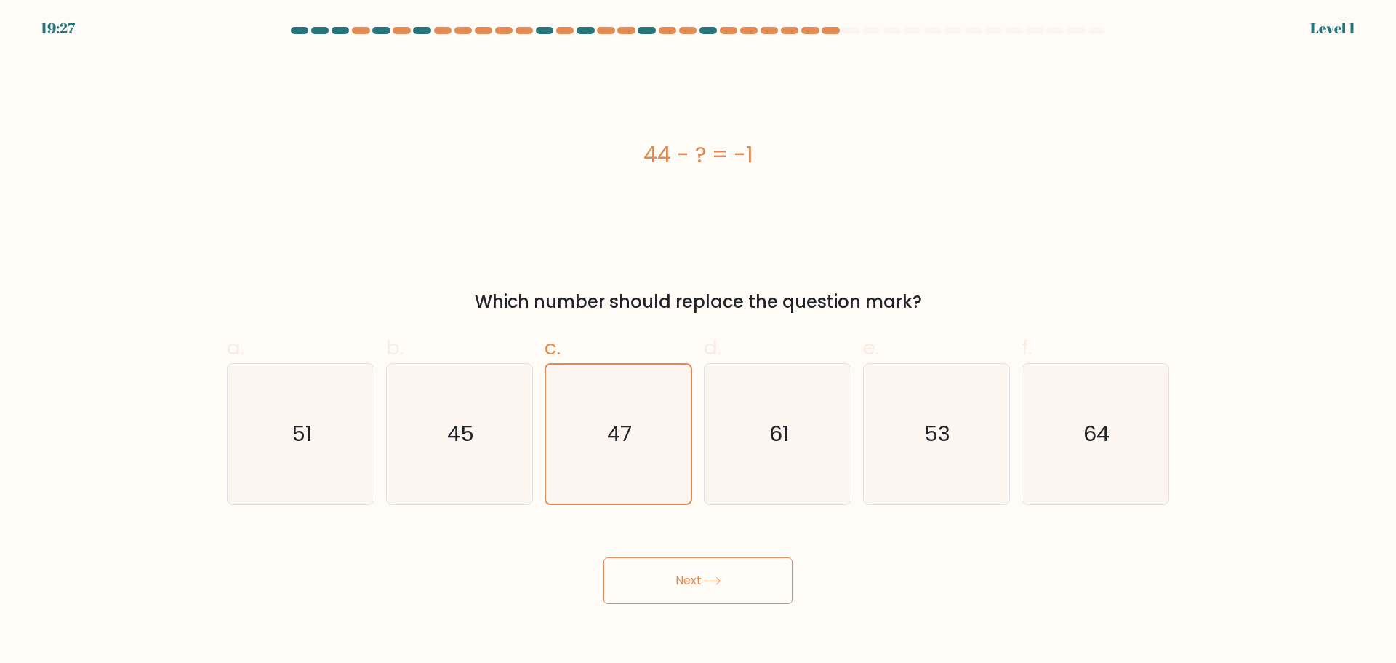
click at [692, 582] on button "Next" at bounding box center [698, 580] width 189 height 47
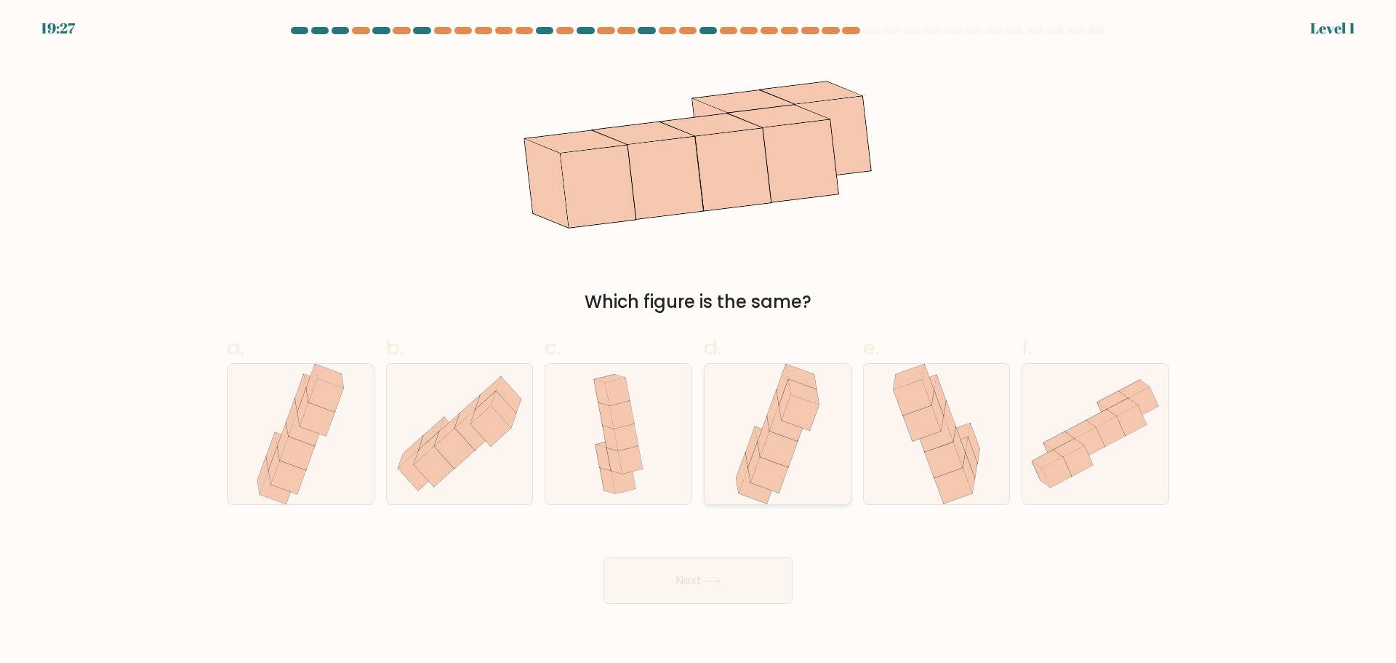
click at [789, 428] on icon at bounding box center [787, 423] width 37 height 36
click at [699, 341] on input "d." at bounding box center [698, 336] width 1 height 9
radio input "true"
click at [722, 585] on button "Next" at bounding box center [698, 580] width 189 height 47
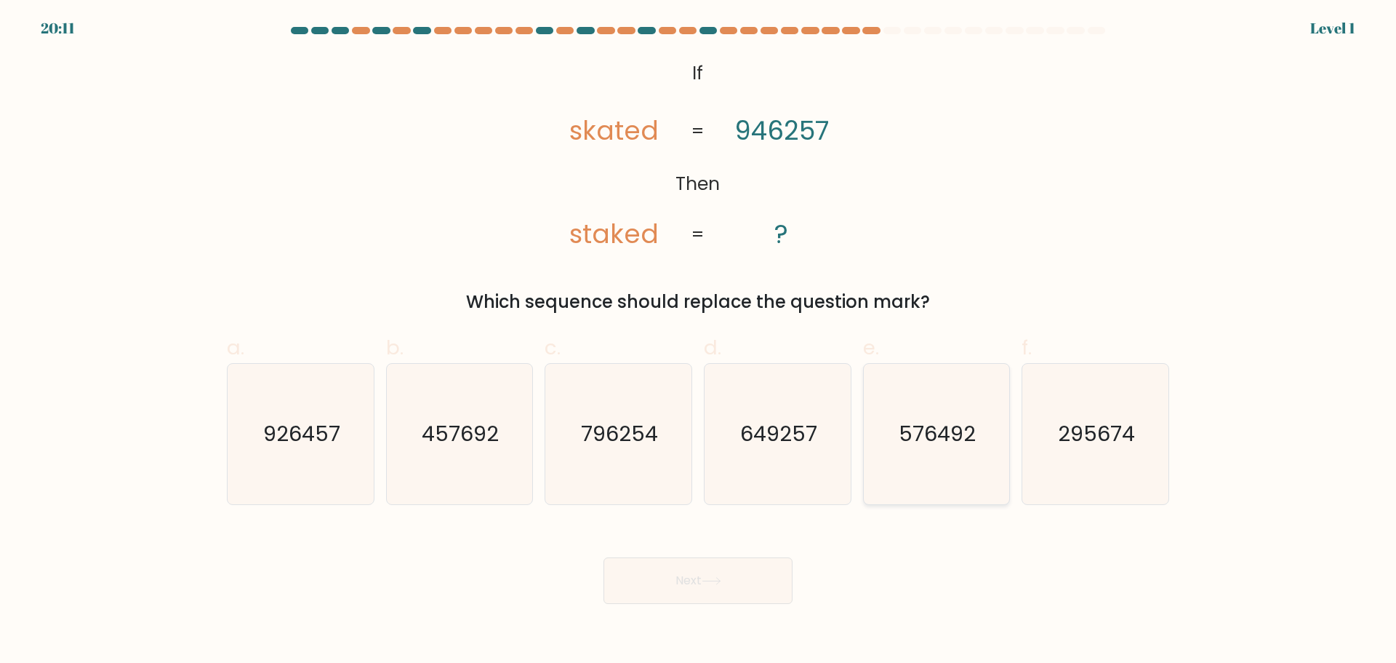
click at [908, 454] on icon "576492" at bounding box center [936, 434] width 140 height 140
click at [699, 341] on input "e. 576492" at bounding box center [698, 336] width 1 height 9
radio input "true"
click at [725, 571] on button "Next" at bounding box center [698, 580] width 189 height 47
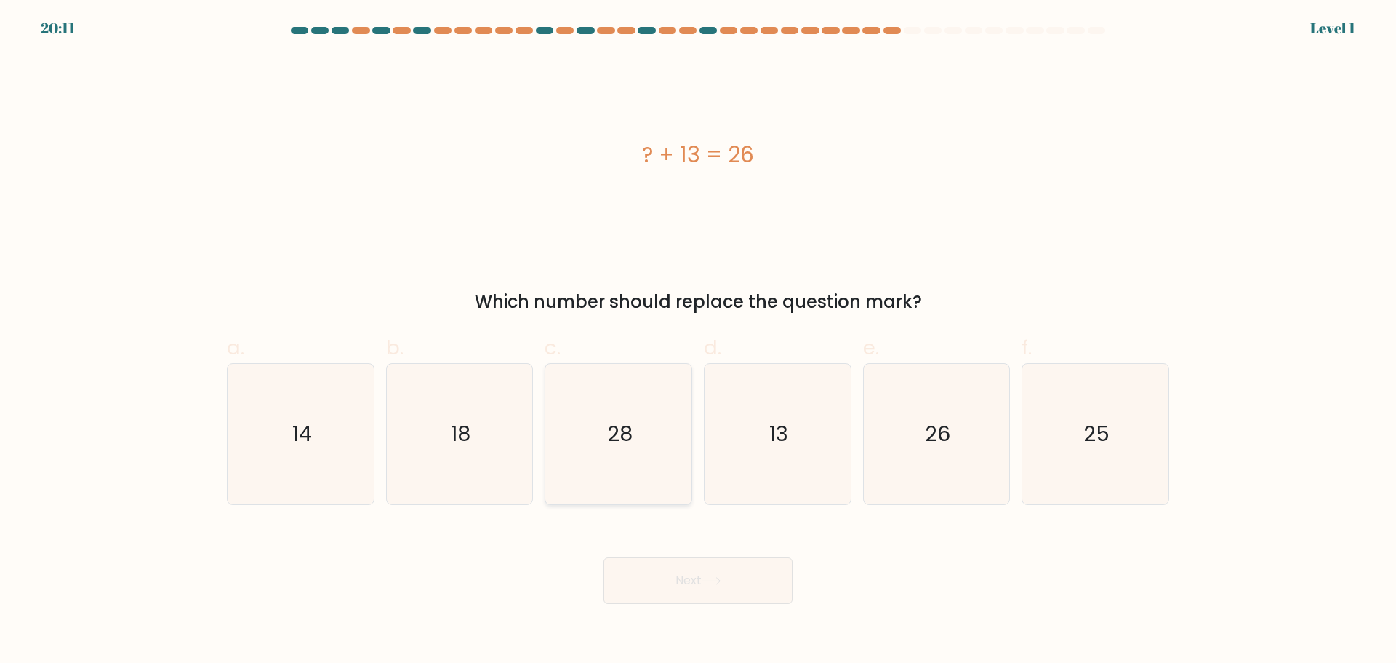
click at [668, 454] on icon "28" at bounding box center [618, 434] width 140 height 140
click at [698, 341] on input "c. 28" at bounding box center [698, 336] width 1 height 9
radio input "true"
click at [700, 574] on button "Next" at bounding box center [698, 580] width 189 height 47
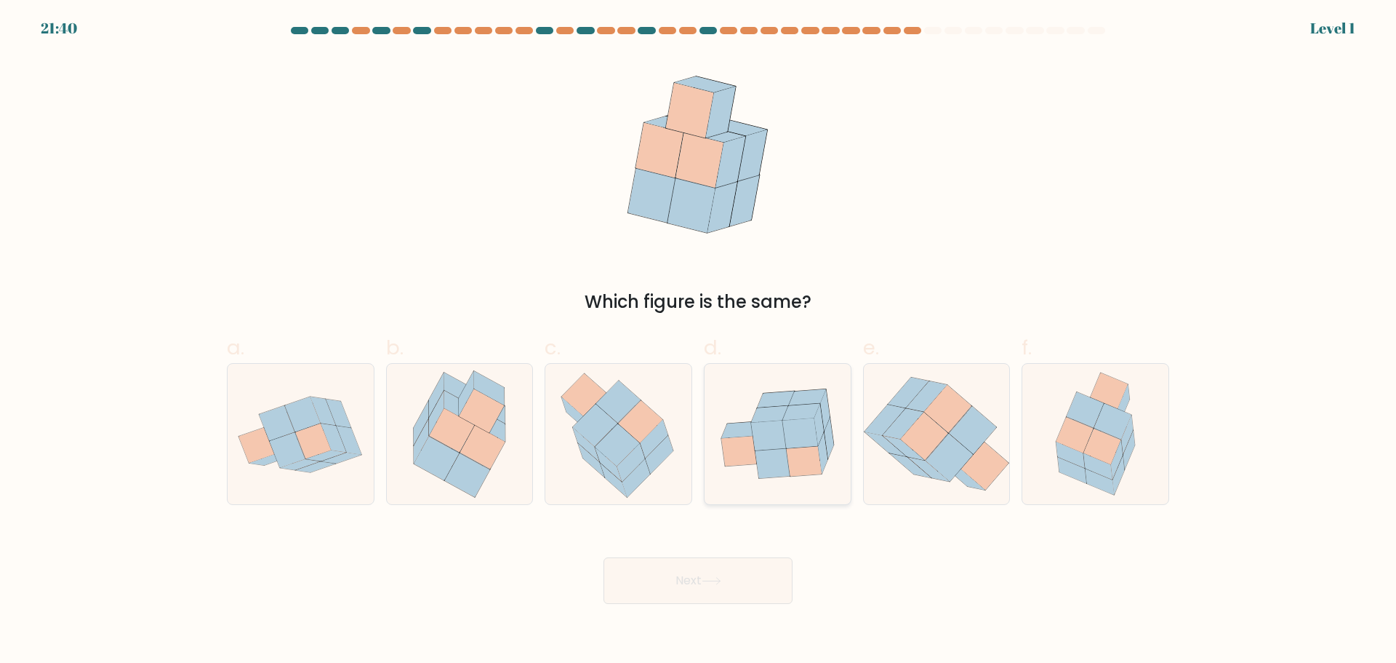
click at [782, 449] on icon at bounding box center [773, 463] width 35 height 30
click at [699, 341] on input "d." at bounding box center [698, 336] width 1 height 9
radio input "true"
click at [719, 572] on button "Next" at bounding box center [698, 580] width 189 height 47
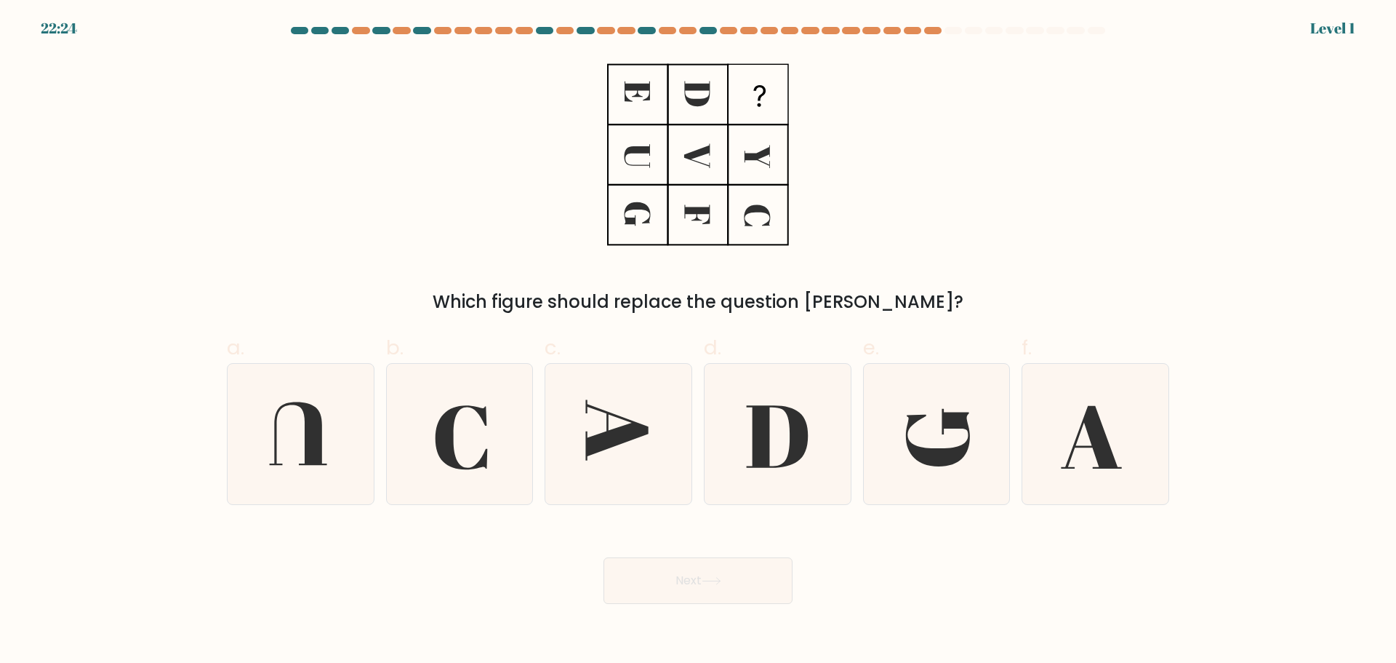
click at [427, 424] on icon at bounding box center [459, 434] width 140 height 140
click at [698, 341] on input "b." at bounding box center [698, 336] width 1 height 9
radio input "true"
click at [690, 617] on body "22:24 Level 1" at bounding box center [698, 331] width 1396 height 663
click at [694, 599] on button "Next" at bounding box center [698, 580] width 189 height 47
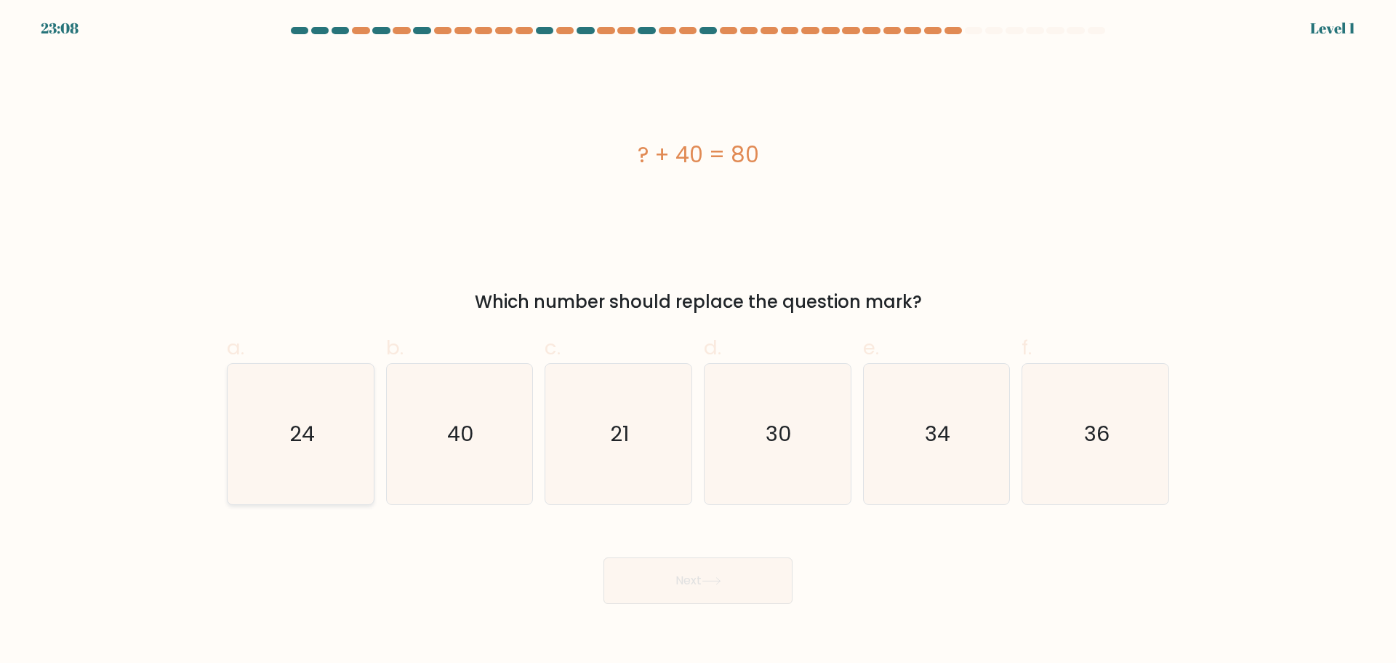
click at [356, 439] on icon "24" at bounding box center [301, 434] width 140 height 140
click at [698, 341] on input "a. 24" at bounding box center [698, 336] width 1 height 9
radio input "true"
click at [652, 575] on button "Next" at bounding box center [698, 580] width 189 height 47
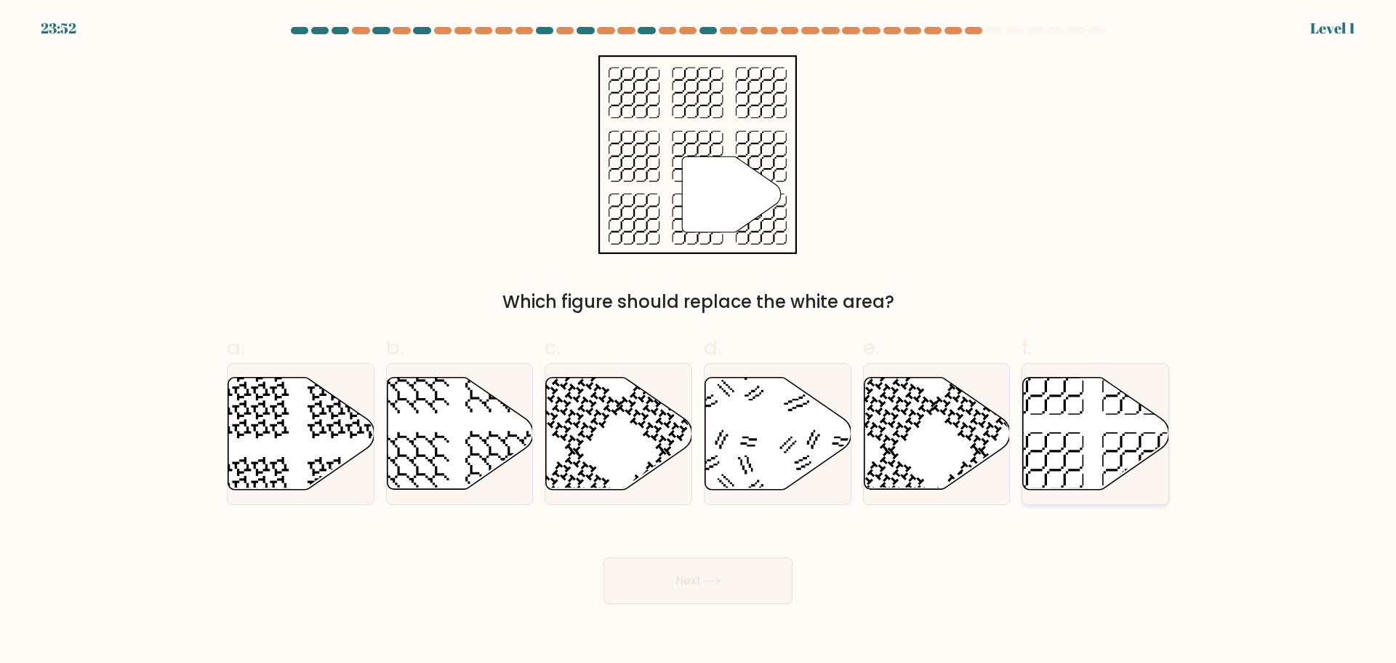
click at [1090, 466] on icon at bounding box center [1096, 433] width 146 height 112
click at [699, 341] on input "f." at bounding box center [698, 336] width 1 height 9
radio input "true"
click at [726, 589] on button "Next" at bounding box center [698, 580] width 189 height 47
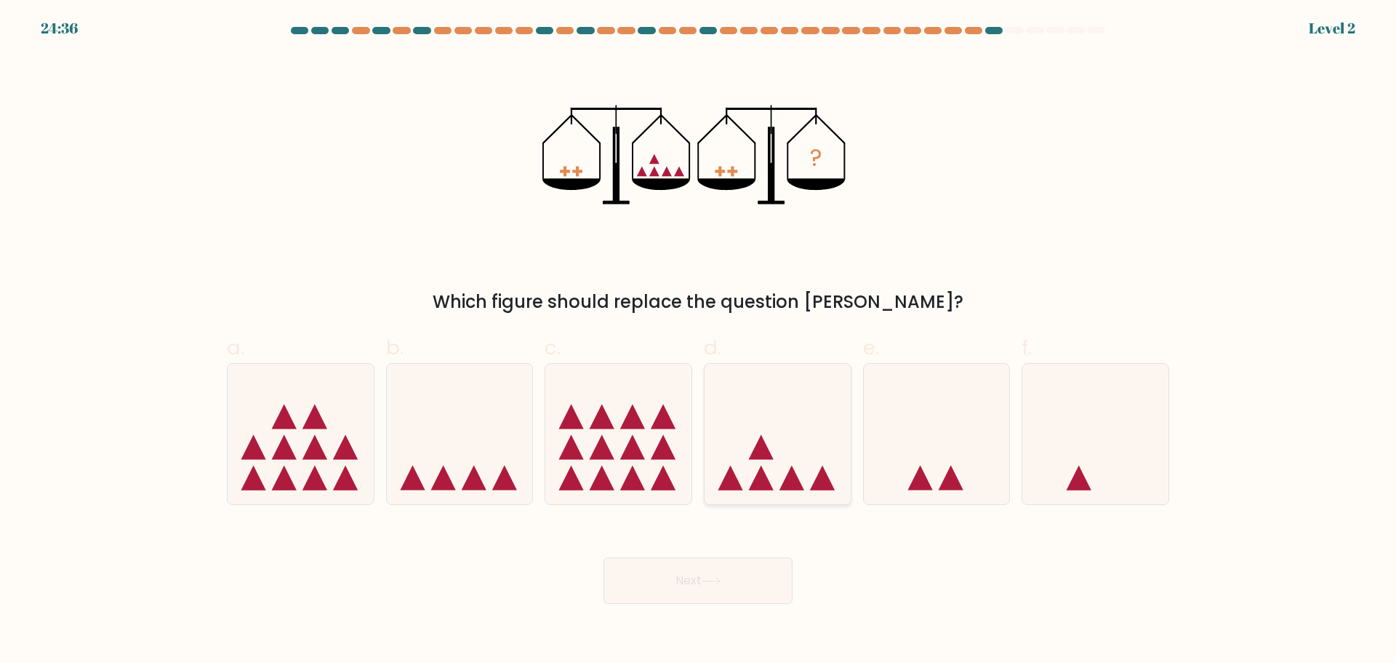
click at [728, 444] on icon at bounding box center [778, 433] width 146 height 121
click at [699, 341] on input "d." at bounding box center [698, 336] width 1 height 9
radio input "true"
click at [713, 569] on button "Next" at bounding box center [698, 580] width 189 height 47
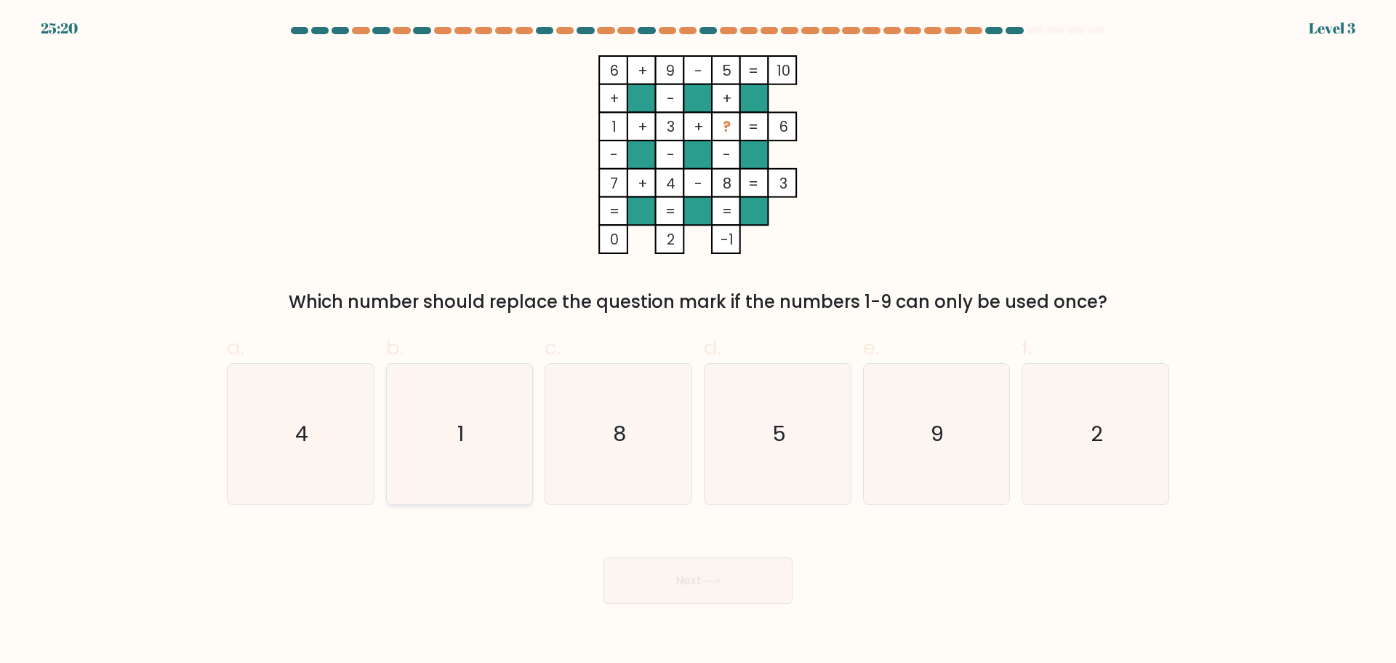
click at [511, 443] on icon "1" at bounding box center [459, 434] width 140 height 140
click at [698, 341] on input "b. 1" at bounding box center [698, 336] width 1 height 9
radio input "true"
click at [646, 559] on button "Next" at bounding box center [698, 580] width 189 height 47
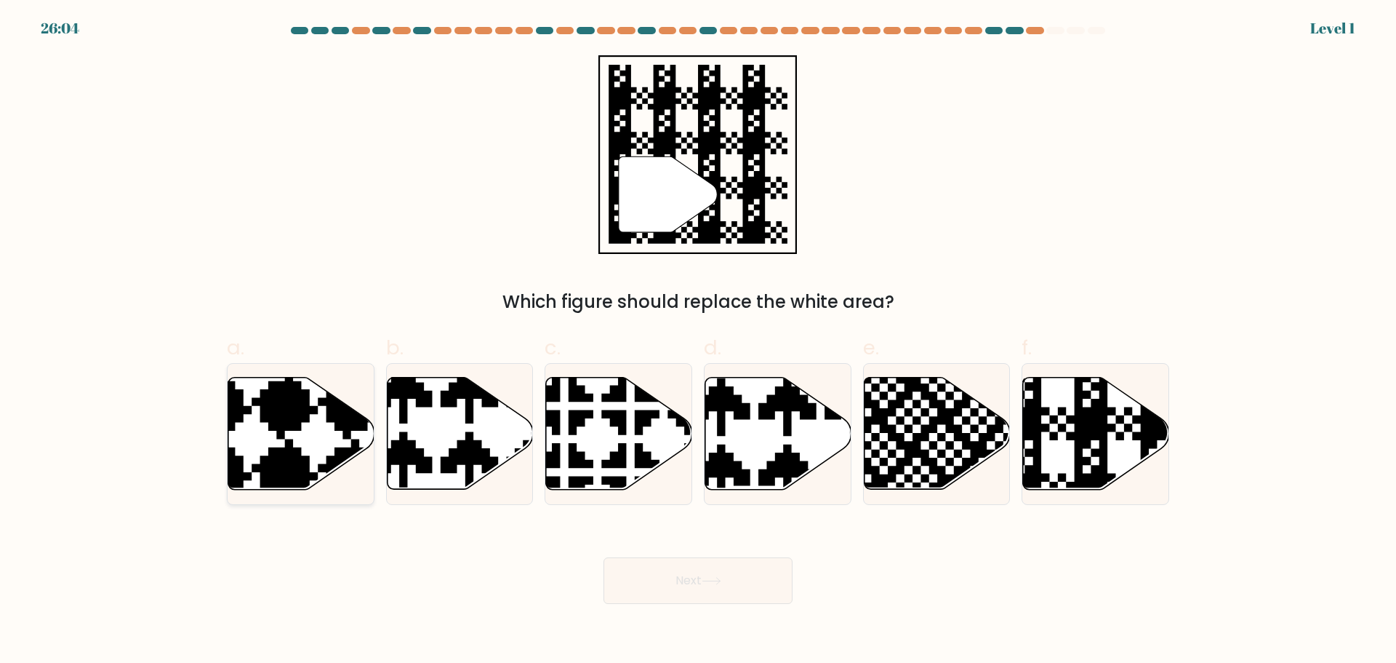
click at [356, 432] on icon at bounding box center [301, 433] width 146 height 112
click at [698, 341] on input "a." at bounding box center [698, 336] width 1 height 9
radio input "true"
click at [688, 589] on button "Next" at bounding box center [698, 580] width 189 height 47
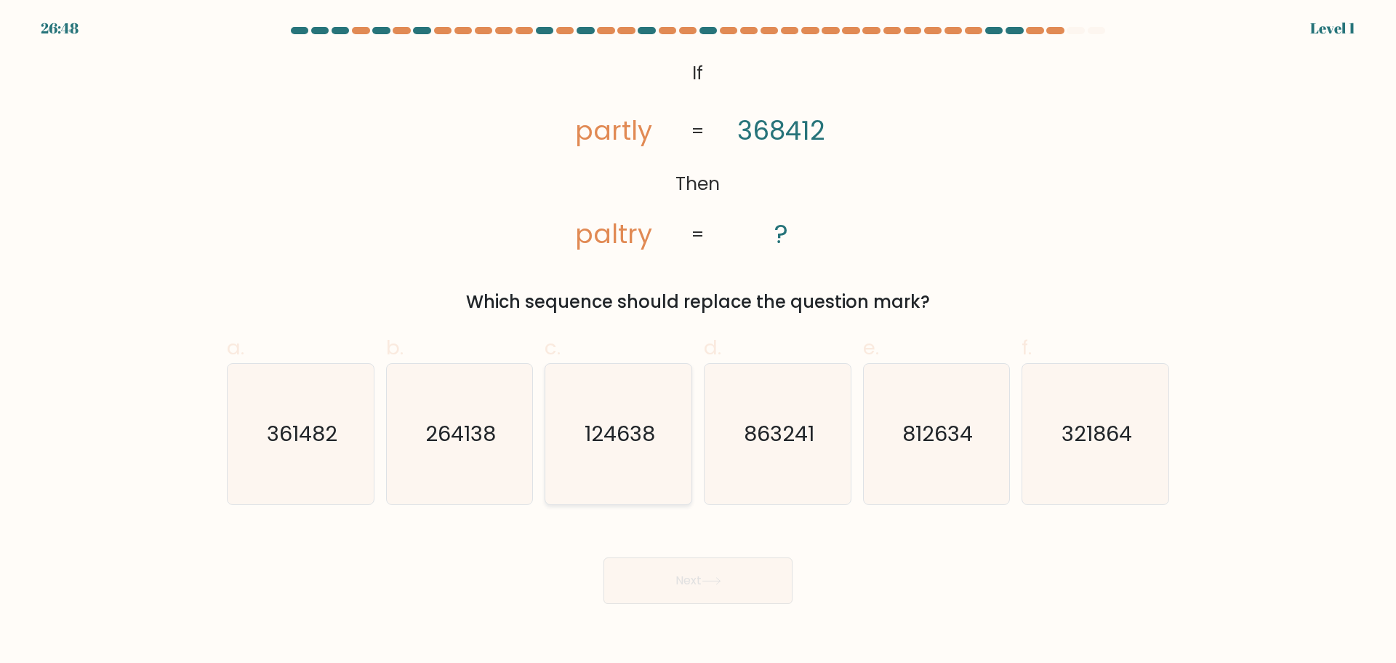
click at [618, 455] on icon "124638" at bounding box center [618, 434] width 140 height 140
click at [698, 341] on input "c. 124638" at bounding box center [698, 336] width 1 height 9
radio input "true"
click at [687, 585] on button "Next" at bounding box center [698, 580] width 189 height 47
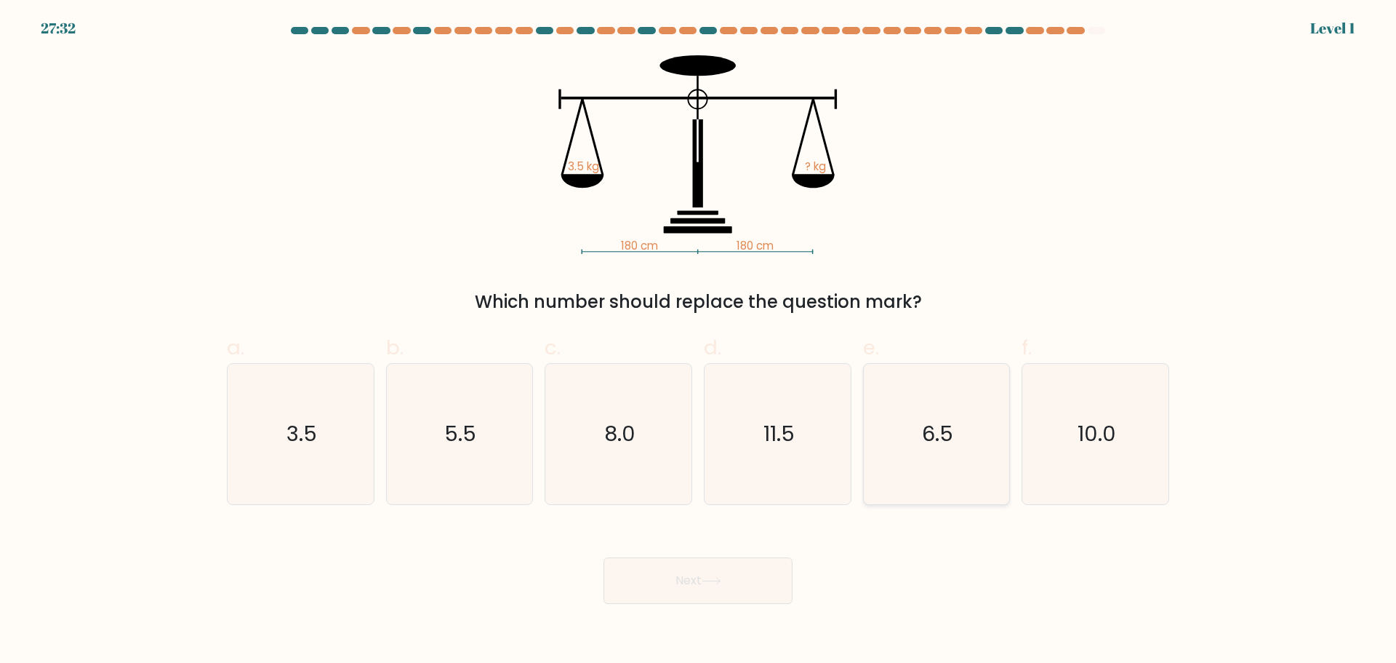
click at [881, 451] on icon "6.5" at bounding box center [936, 434] width 140 height 140
click at [699, 341] on input "e. 6.5" at bounding box center [698, 336] width 1 height 9
radio input "true"
click at [692, 564] on button "Next" at bounding box center [698, 580] width 189 height 47
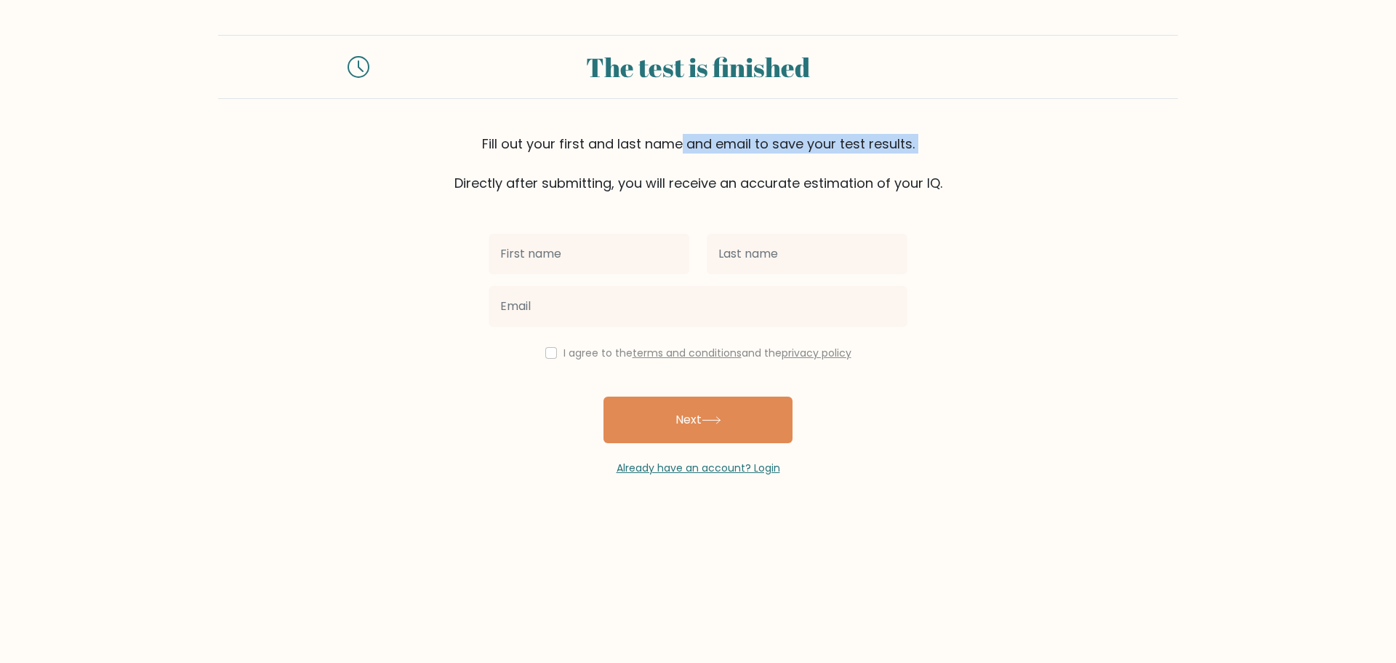
drag, startPoint x: 481, startPoint y: 144, endPoint x: 911, endPoint y: 159, distance: 430.1
click at [911, 159] on div "Fill out your first and last name and email to save your test results. Directly…" at bounding box center [698, 163] width 960 height 59
click at [915, 199] on div "I agree to the terms and conditions and the privacy policy Next Already have an…" at bounding box center [698, 334] width 436 height 283
drag, startPoint x: 934, startPoint y: 185, endPoint x: 345, endPoint y: 87, distance: 597.1
click at [416, 177] on div "Fill out your first and last name and email to save your test results. Directly…" at bounding box center [698, 163] width 960 height 59
